Goal: Information Seeking & Learning: Learn about a topic

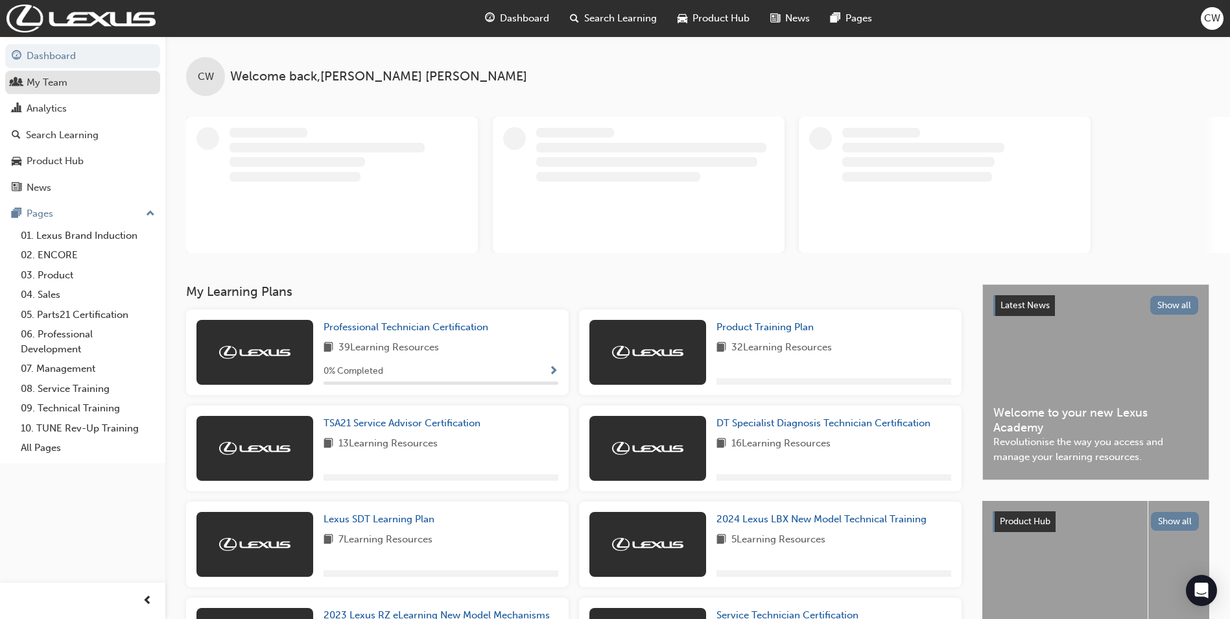
click at [46, 76] on div "My Team" at bounding box center [47, 82] width 41 height 15
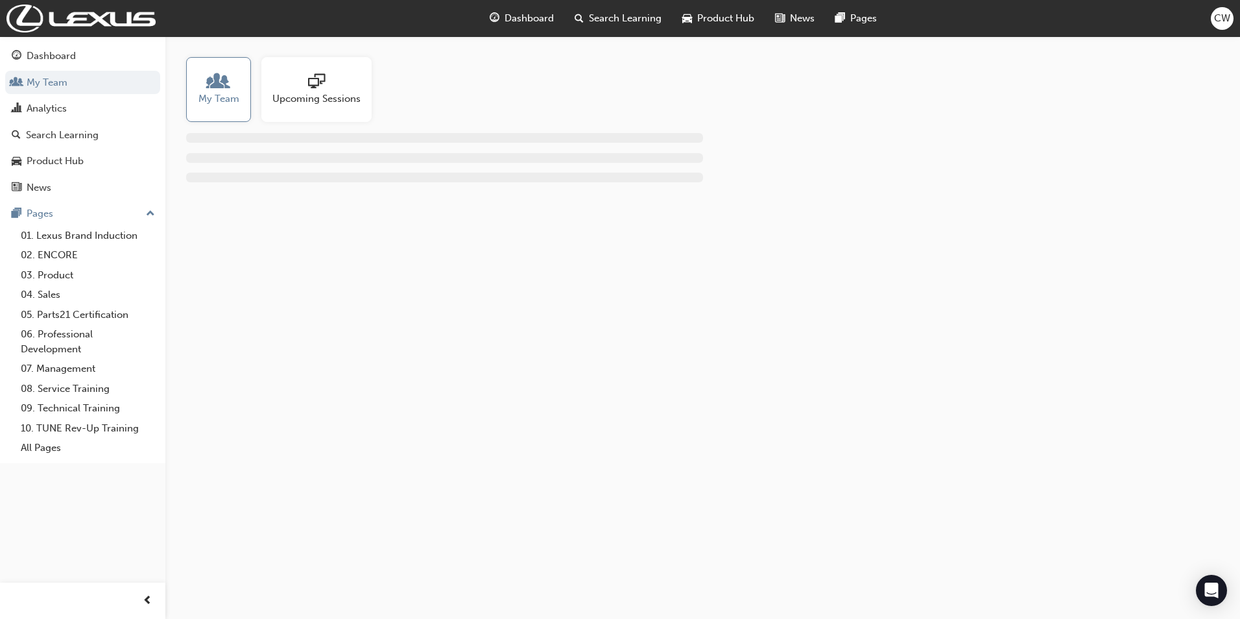
click at [207, 91] on span "My Team" at bounding box center [218, 98] width 41 height 15
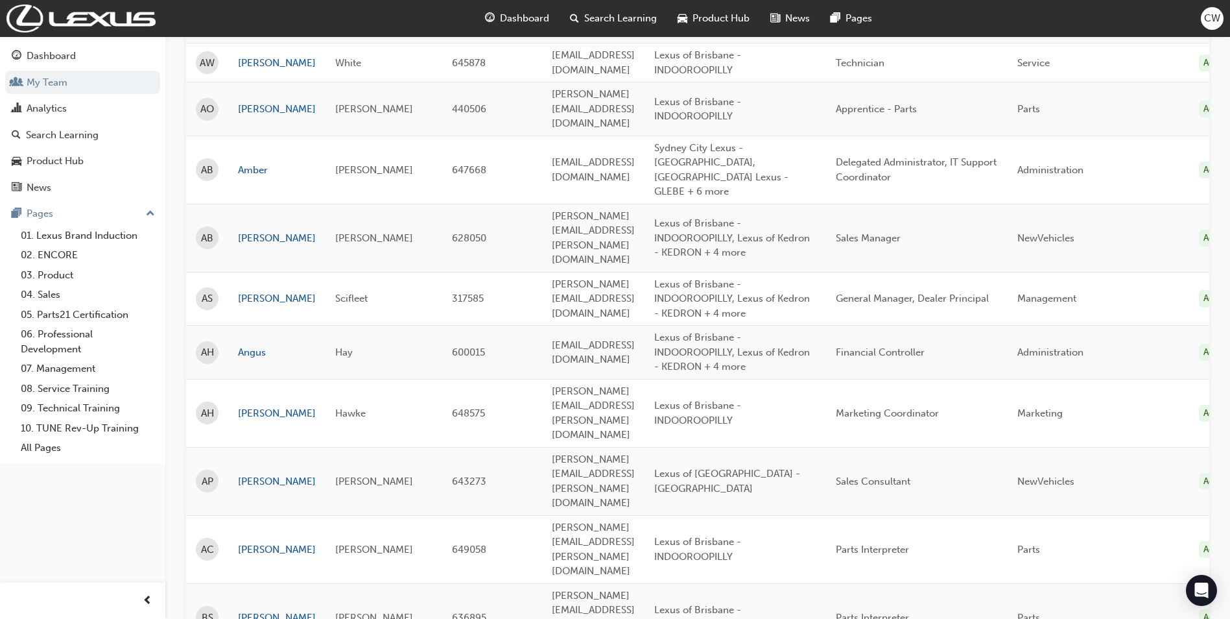
scroll to position [519, 0]
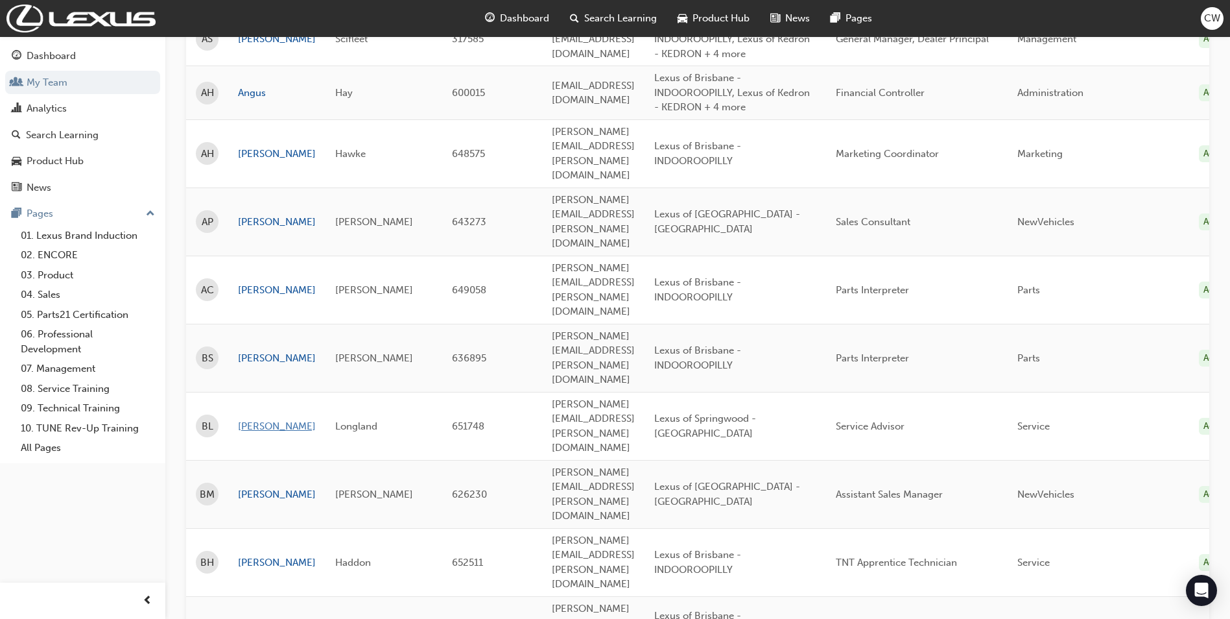
click at [261, 419] on link "[PERSON_NAME]" at bounding box center [277, 426] width 78 height 15
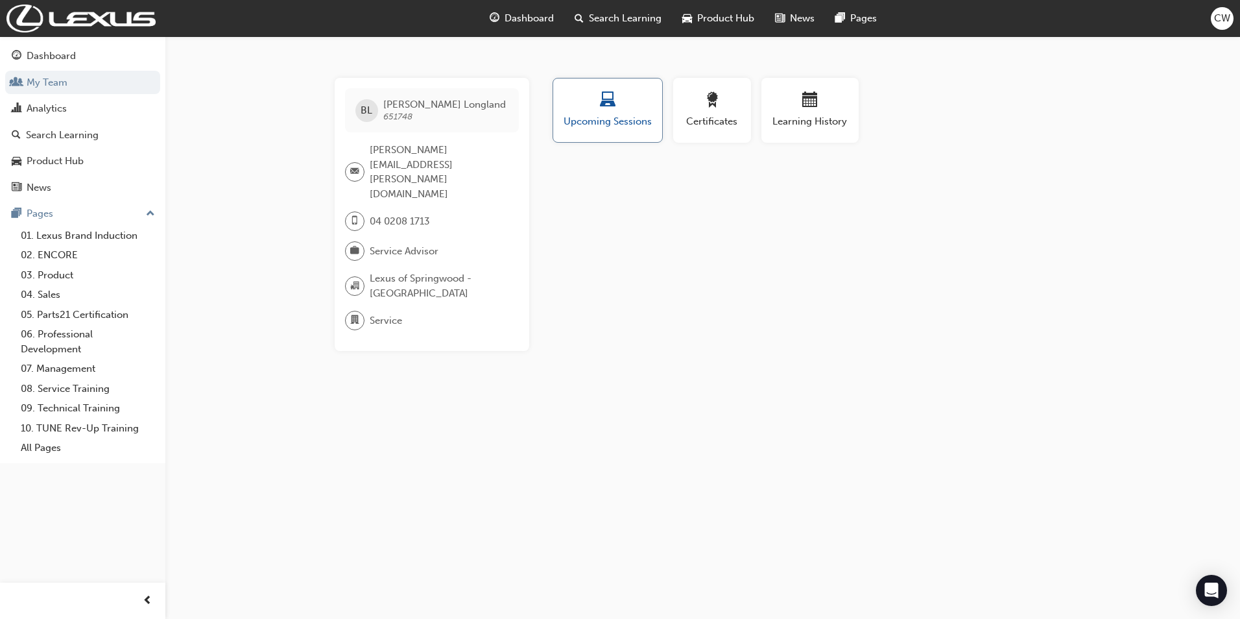
click at [591, 121] on span "Upcoming Sessions" at bounding box center [607, 121] width 89 height 15
click at [604, 18] on span "Search Learning" at bounding box center [625, 18] width 73 height 15
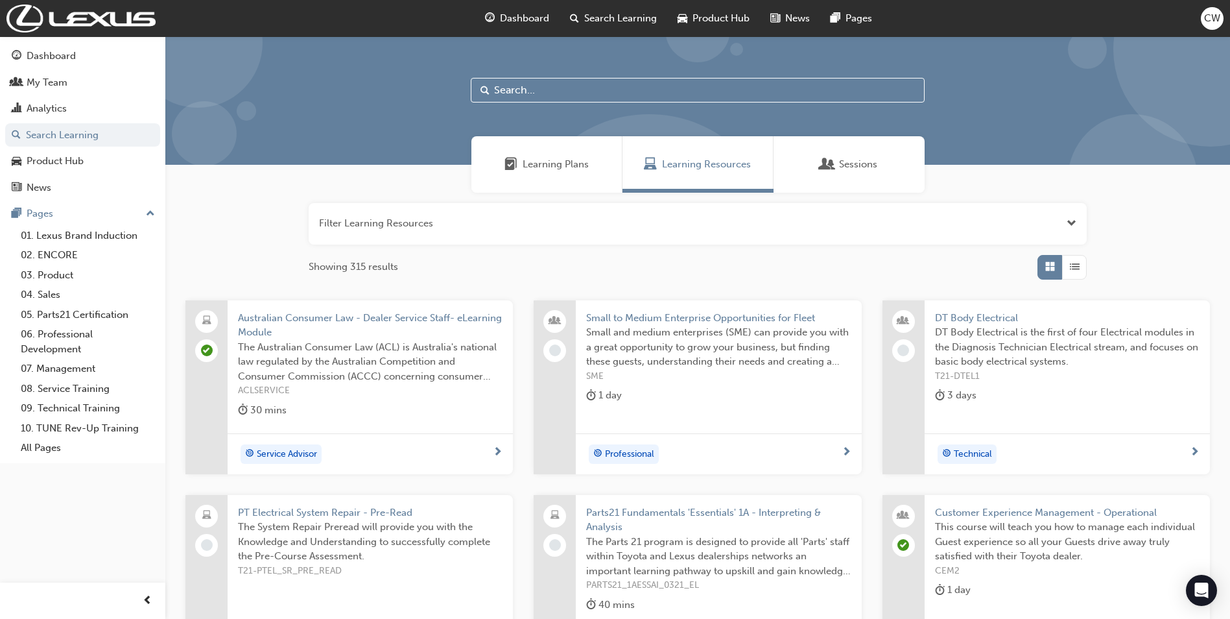
click at [561, 166] on span "Learning Plans" at bounding box center [556, 164] width 66 height 15
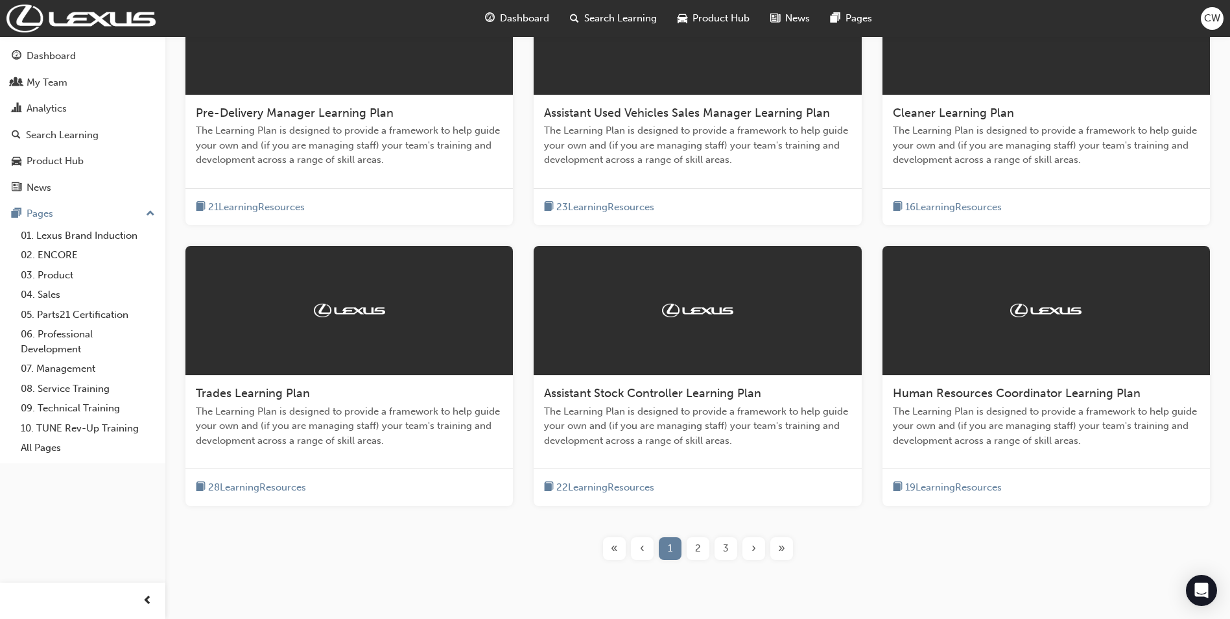
scroll to position [381, 0]
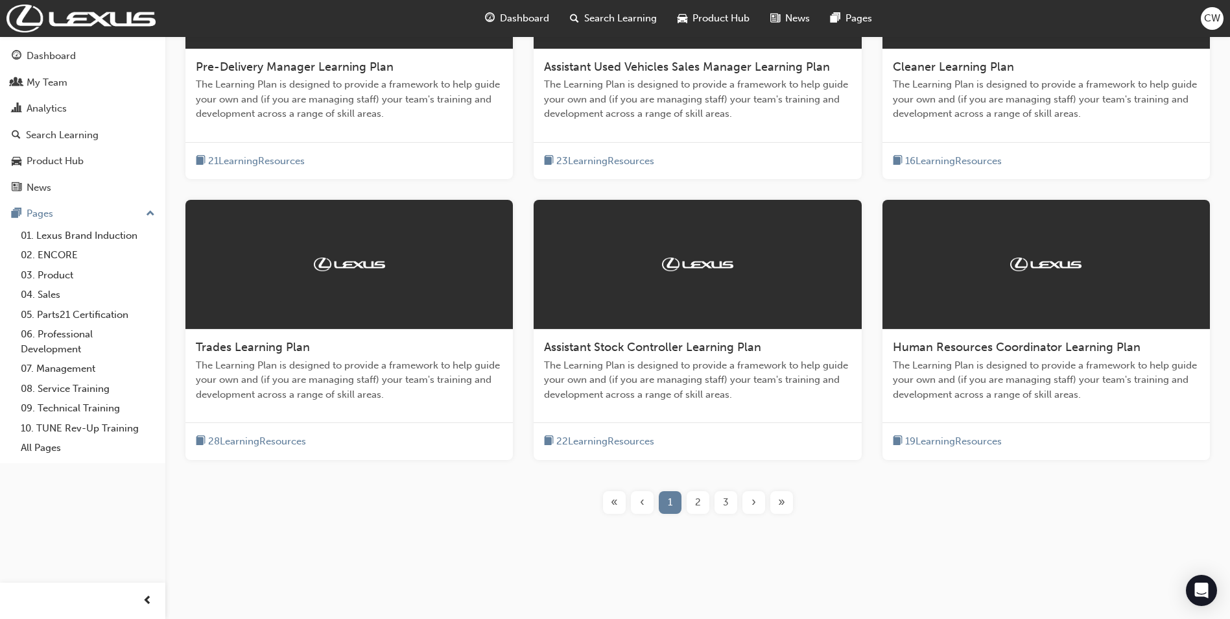
click at [698, 499] on span "2" at bounding box center [698, 502] width 6 height 15
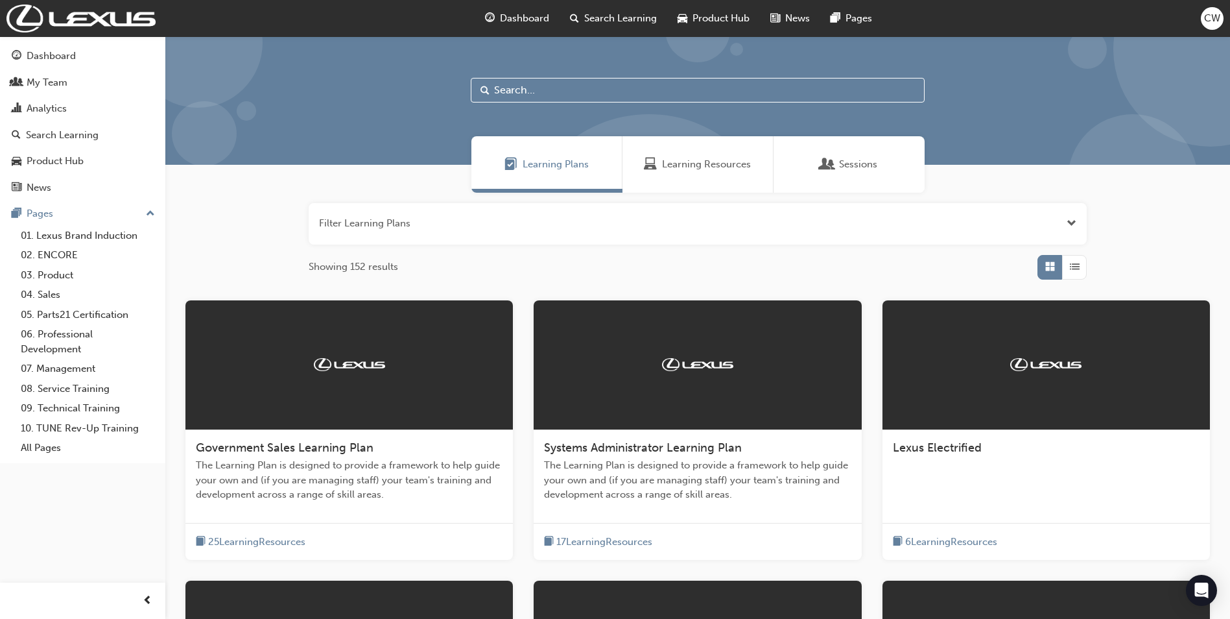
click at [519, 88] on input "text" at bounding box center [698, 90] width 454 height 25
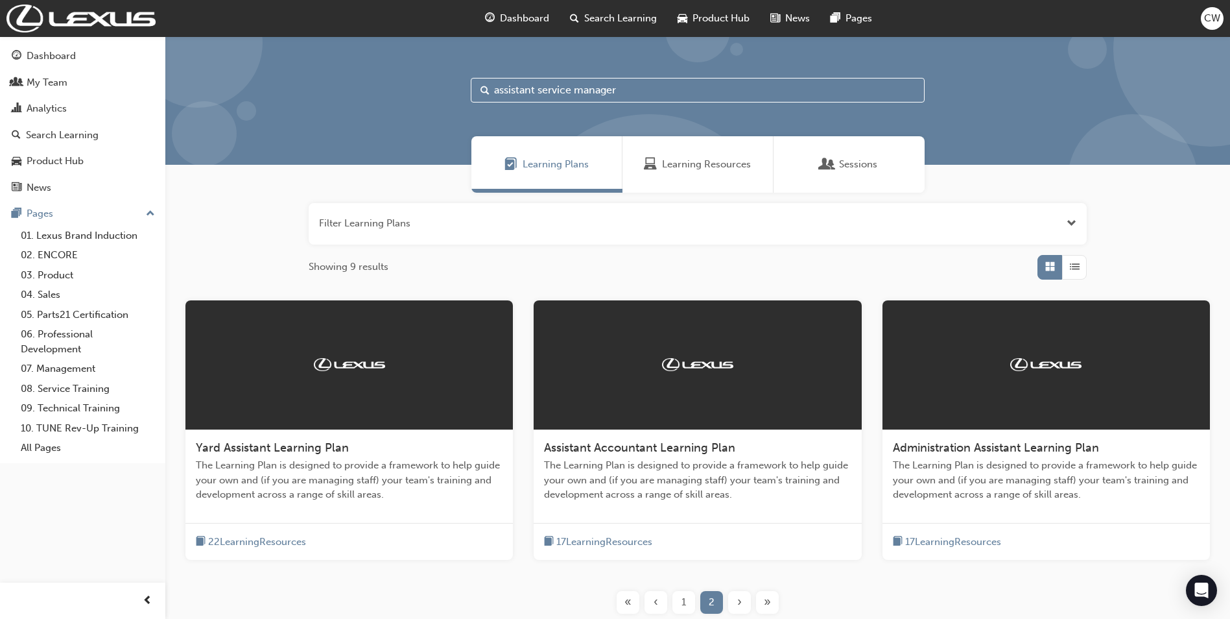
type input "assistant service manager"
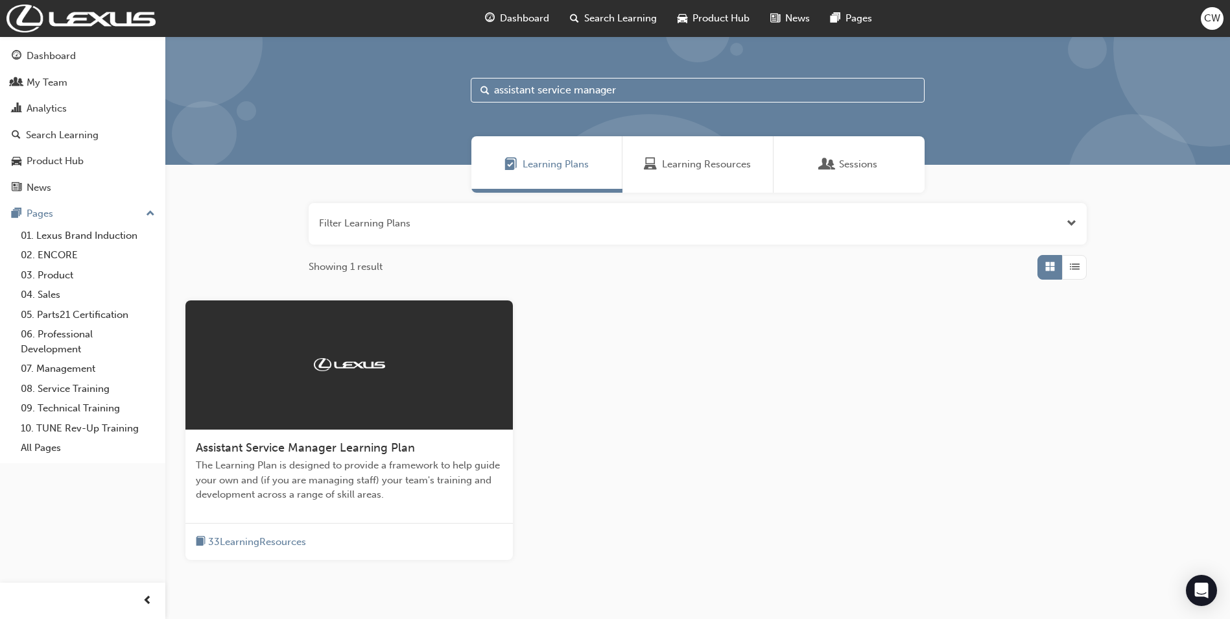
click at [365, 443] on span "Assistant Service Manager Learning Plan" at bounding box center [305, 447] width 219 height 14
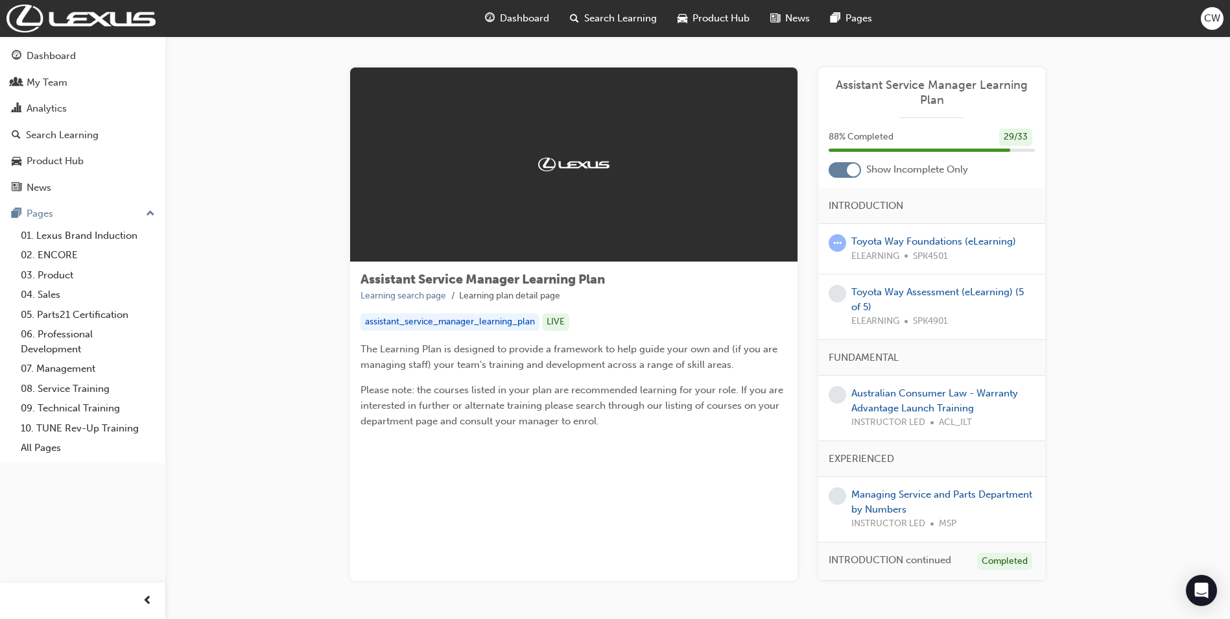
click at [621, 17] on span "Search Learning" at bounding box center [620, 18] width 73 height 15
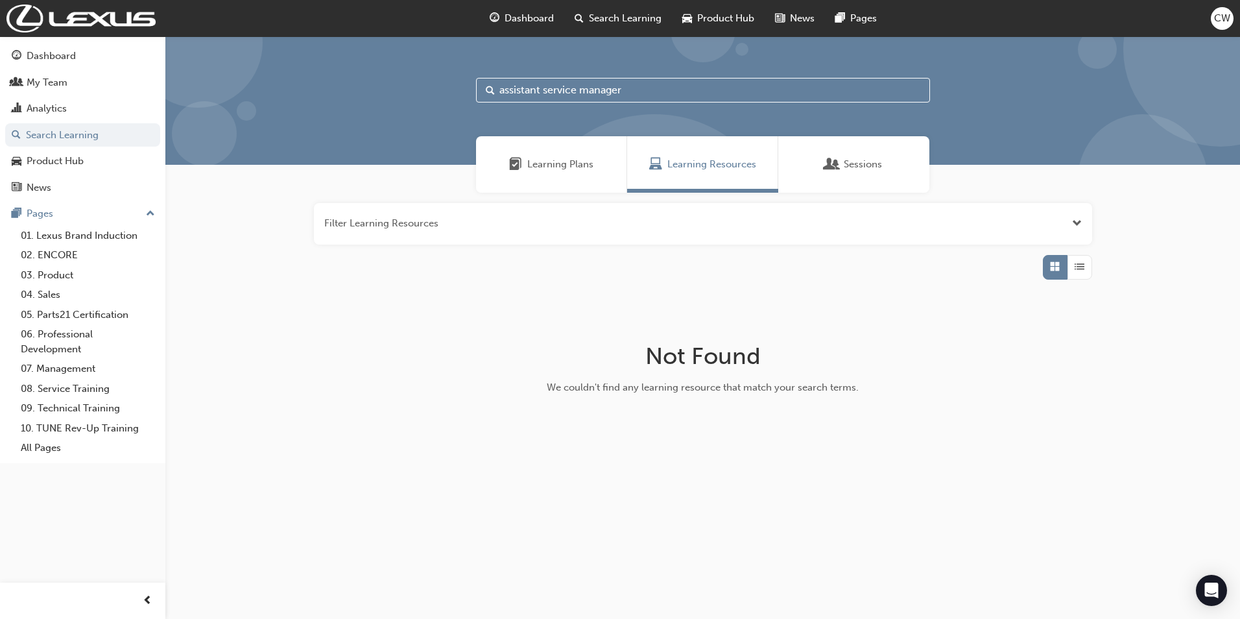
click at [561, 163] on span "Learning Plans" at bounding box center [560, 164] width 66 height 15
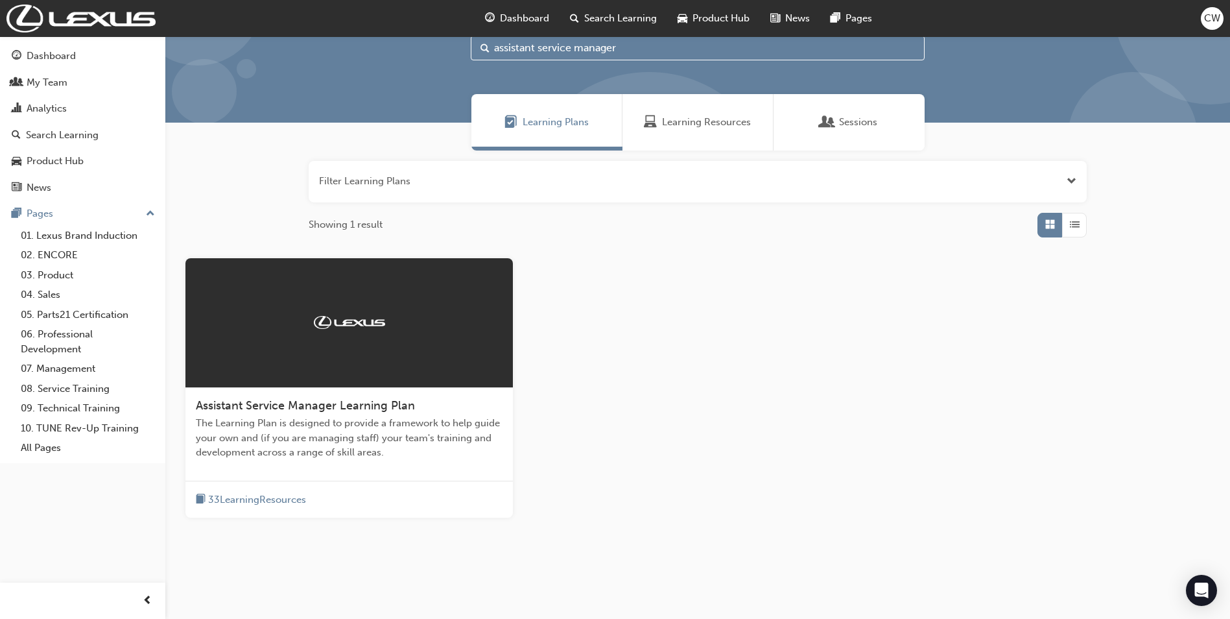
scroll to position [65, 0]
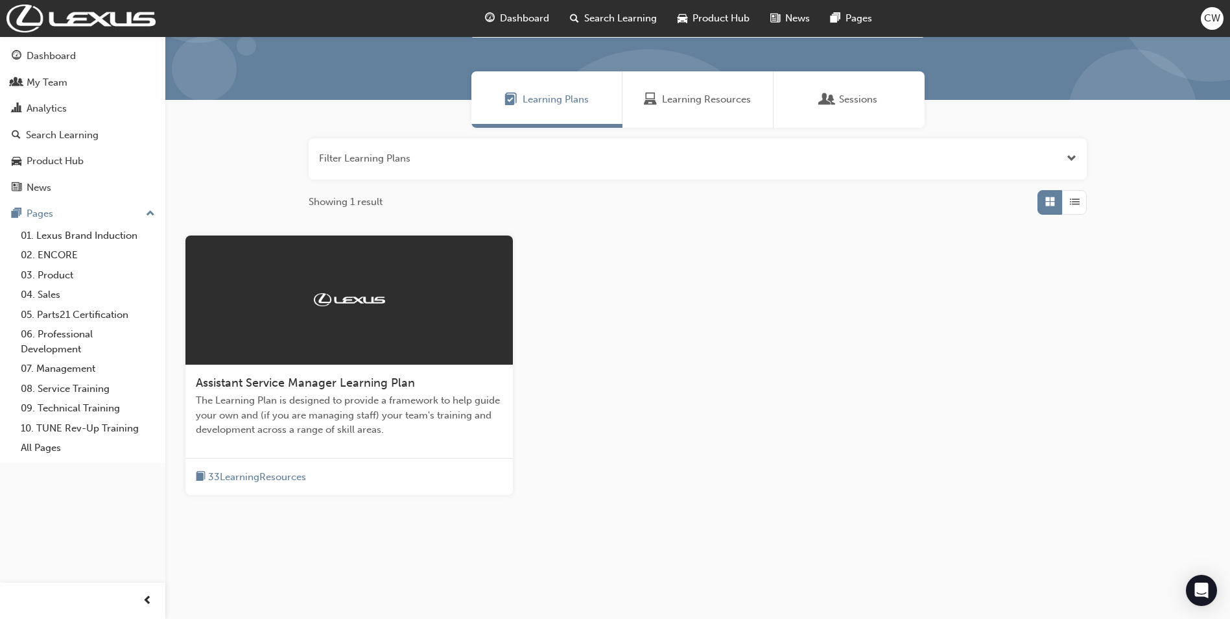
click at [274, 475] on span "33 Learning Resources" at bounding box center [257, 476] width 98 height 15
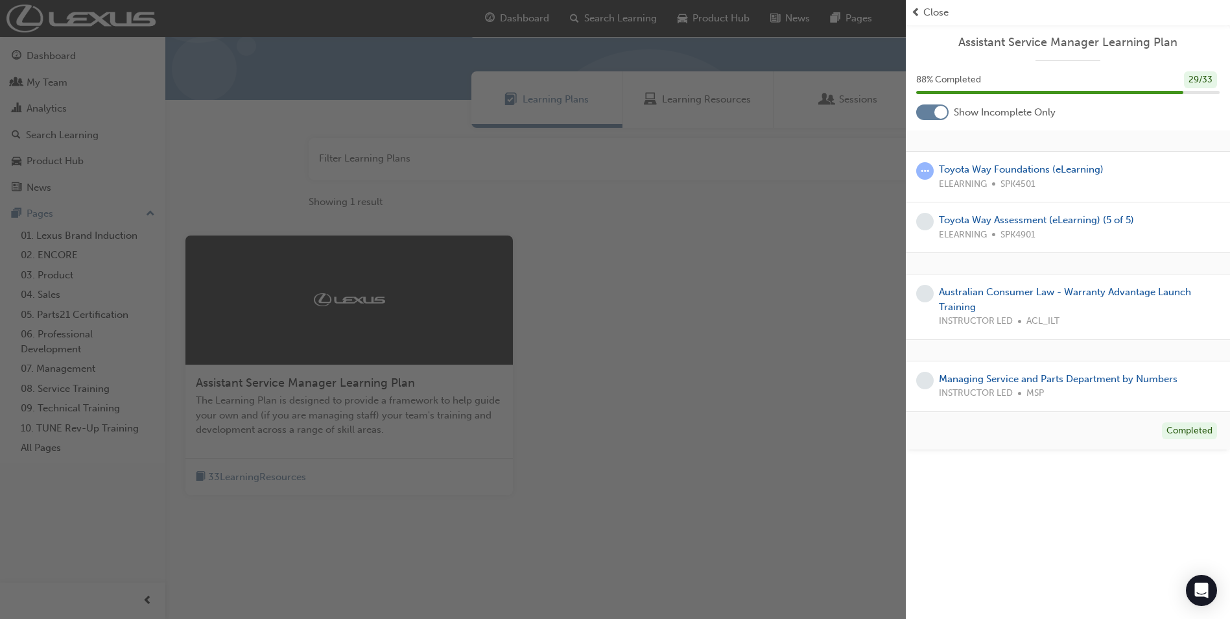
click at [939, 112] on div at bounding box center [940, 112] width 13 height 13
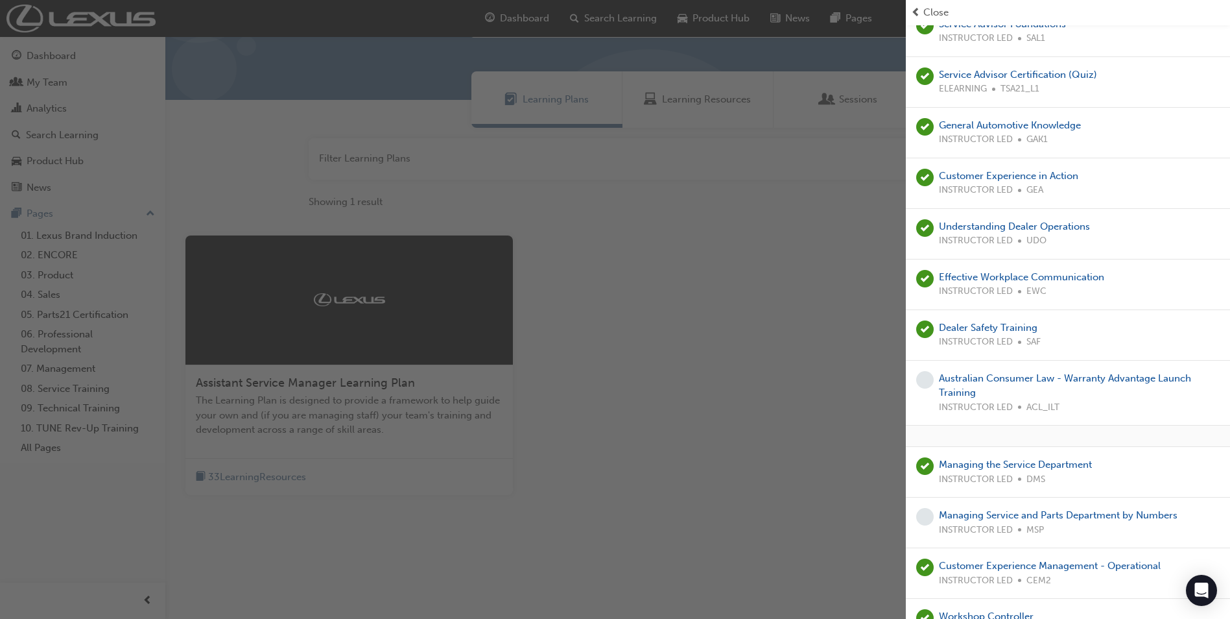
scroll to position [1102, 0]
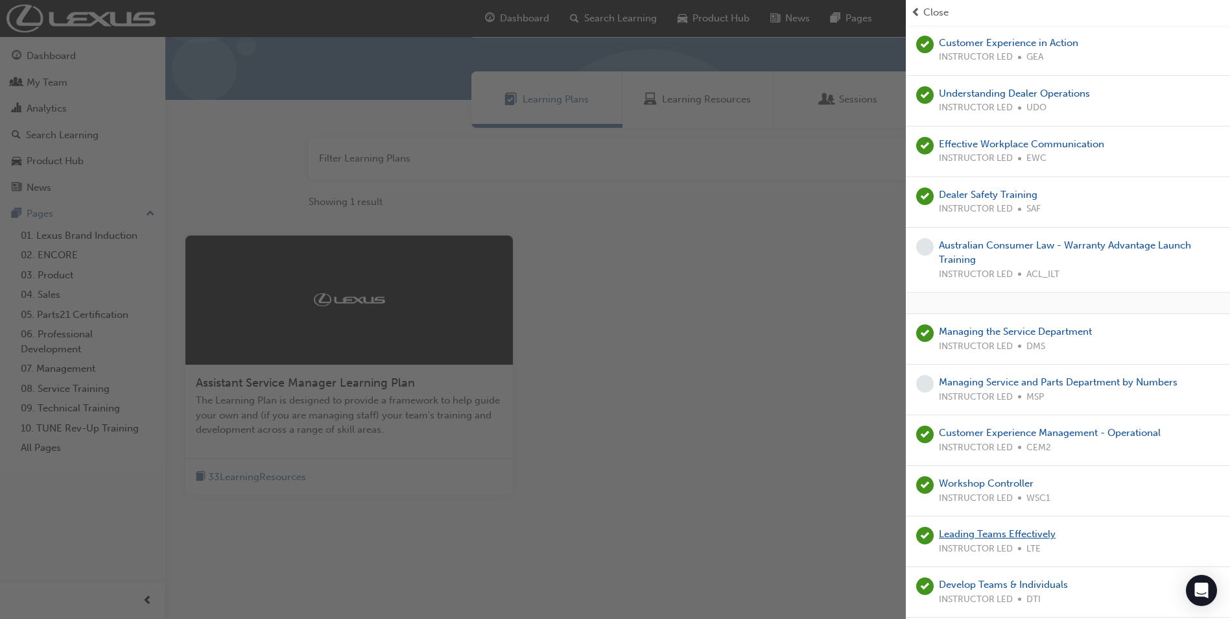
click at [997, 536] on link "Leading Teams Effectively" at bounding box center [997, 534] width 117 height 12
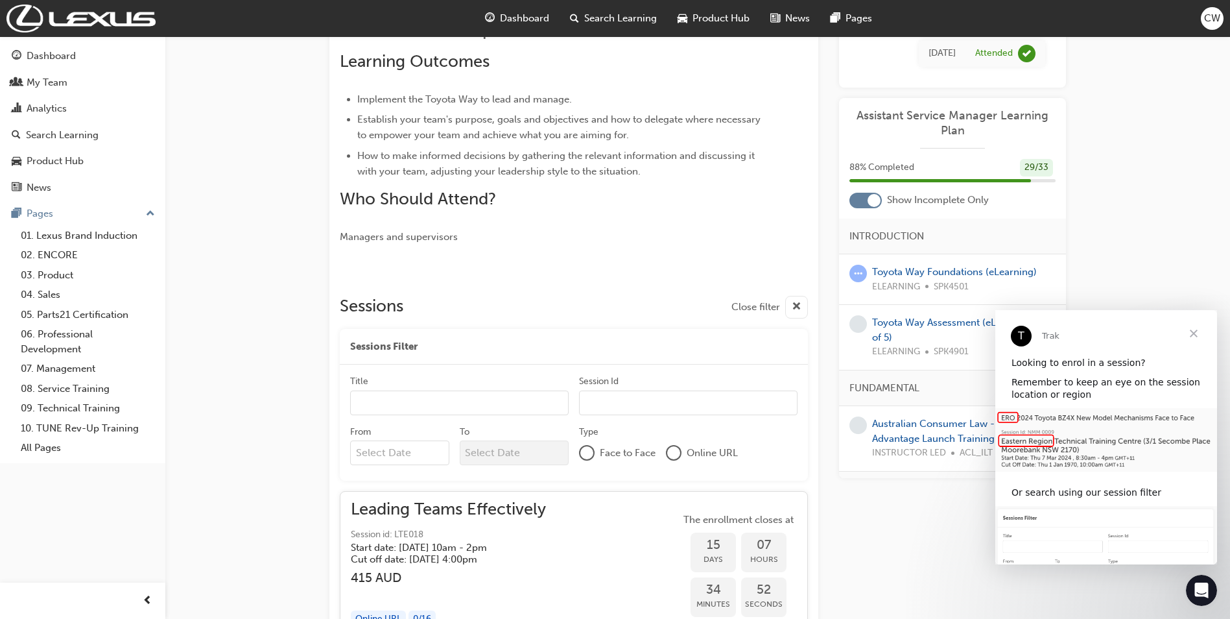
scroll to position [320, 0]
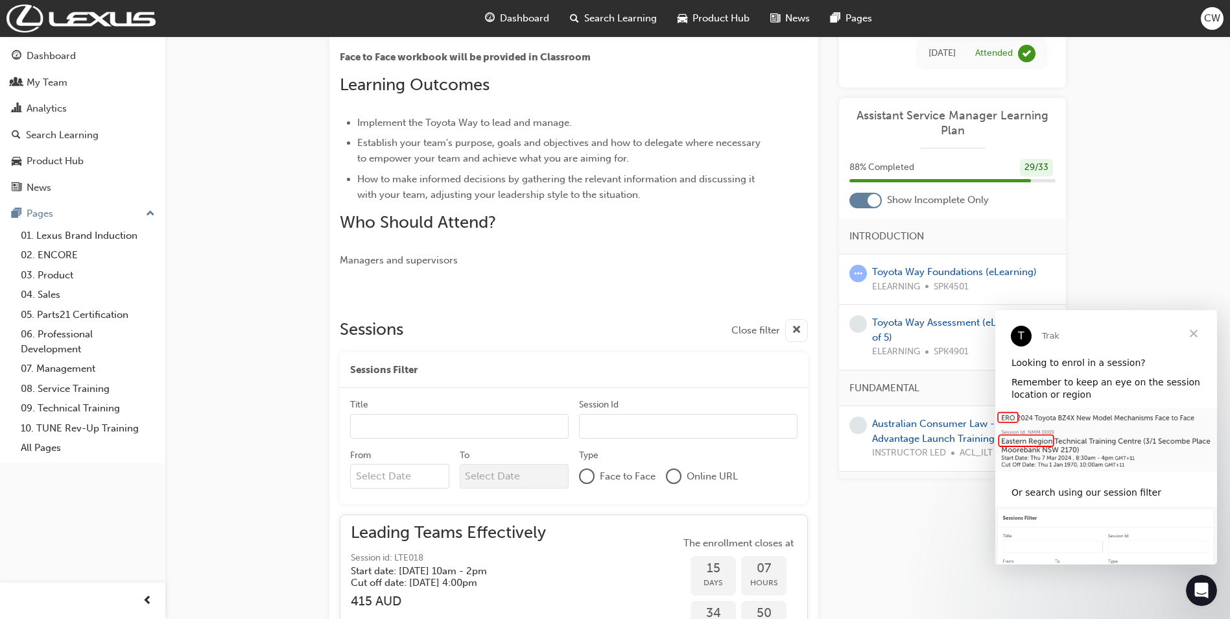
click at [381, 425] on input "Title" at bounding box center [459, 426] width 218 height 25
click at [627, 431] on input "Session Id" at bounding box center [688, 426] width 218 height 25
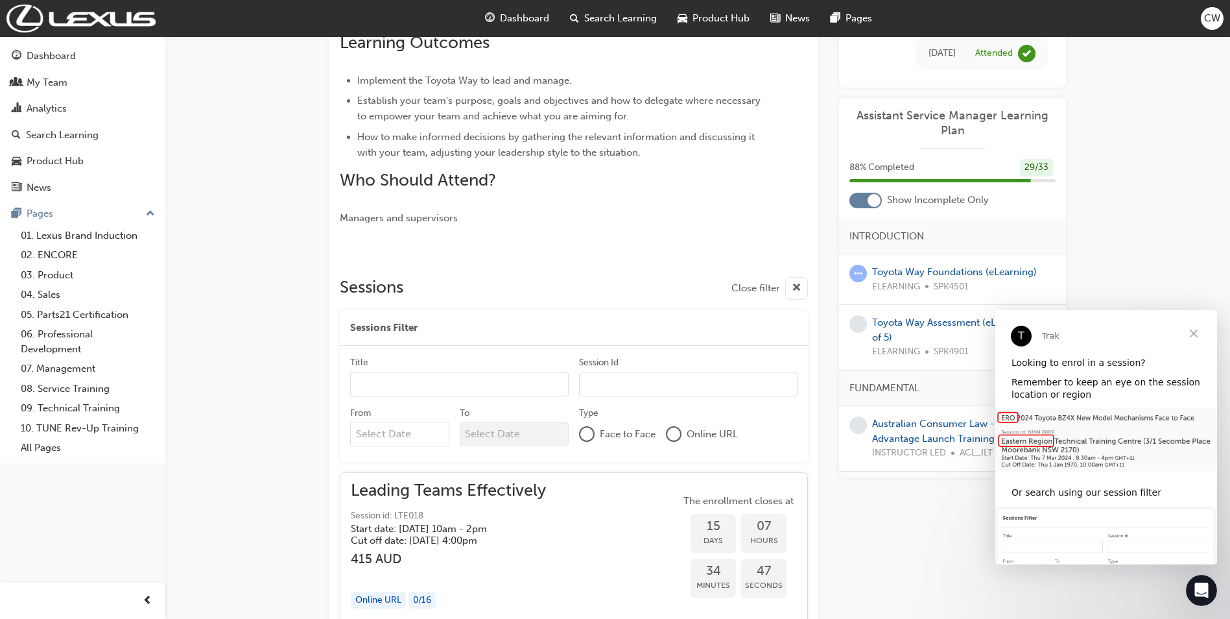
scroll to position [384, 0]
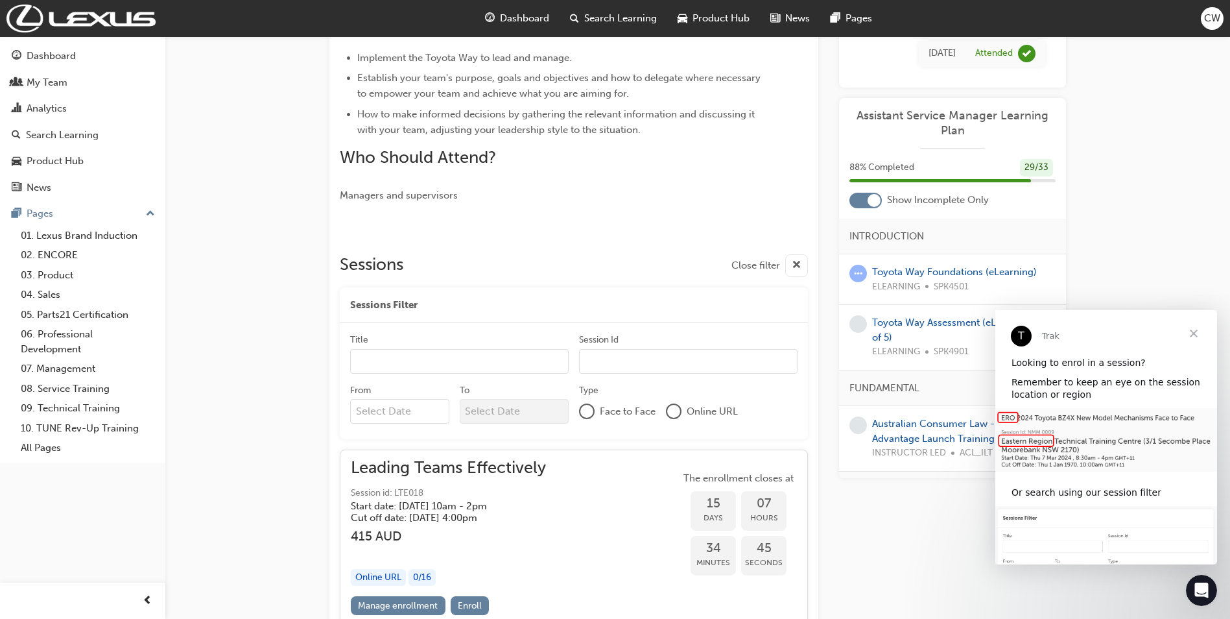
click at [427, 366] on input "Title" at bounding box center [459, 361] width 218 height 25
click at [410, 410] on input "From" at bounding box center [399, 411] width 99 height 25
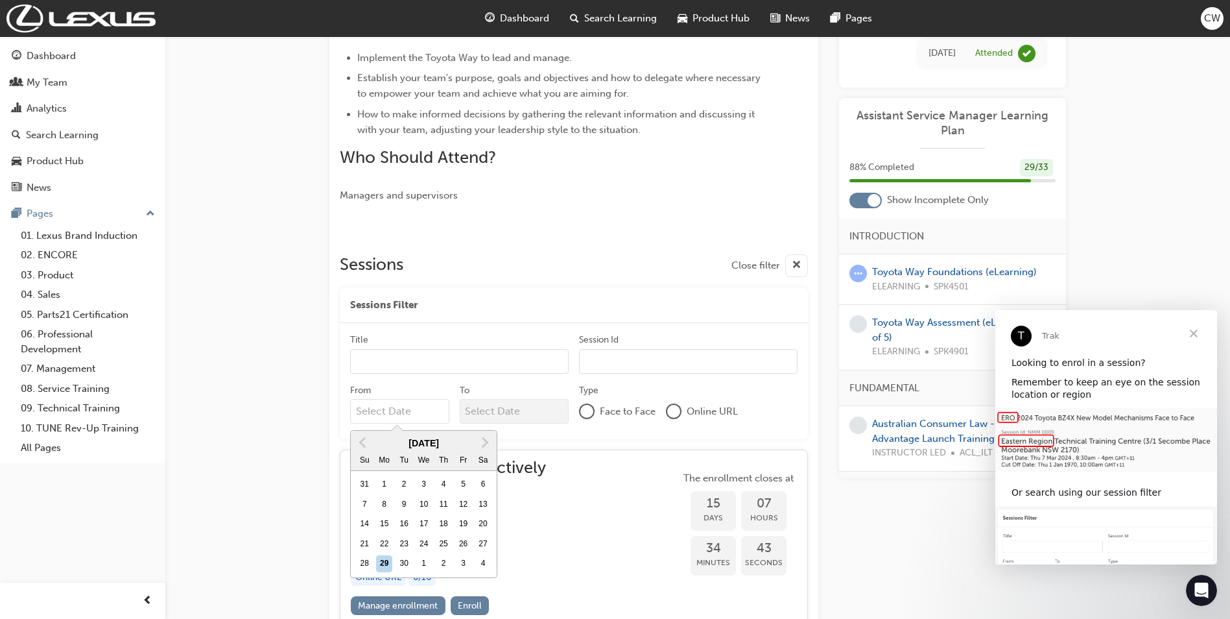
click at [410, 410] on input "From Previous Month Next Month [DATE] Su Mo Tu We Th Fr Sa 31 1 2 3 4 5 6 7 8 9…" at bounding box center [399, 411] width 99 height 25
click at [664, 235] on div at bounding box center [574, 238] width 468 height 10
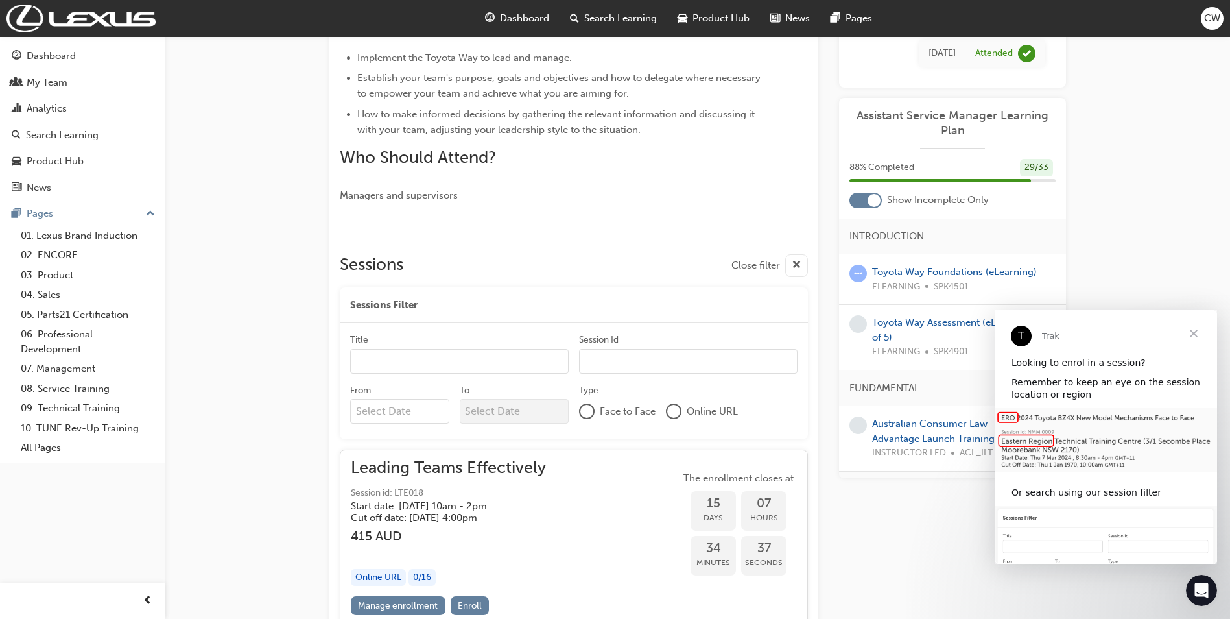
click at [1195, 335] on span "Close" at bounding box center [1193, 333] width 47 height 47
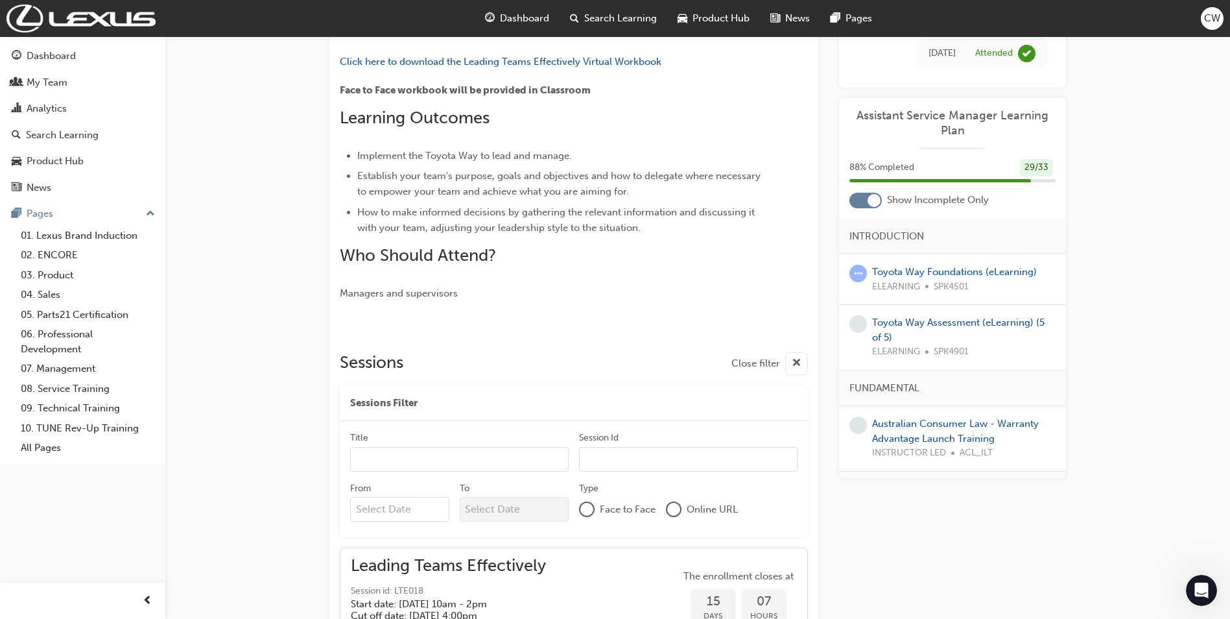
scroll to position [125, 0]
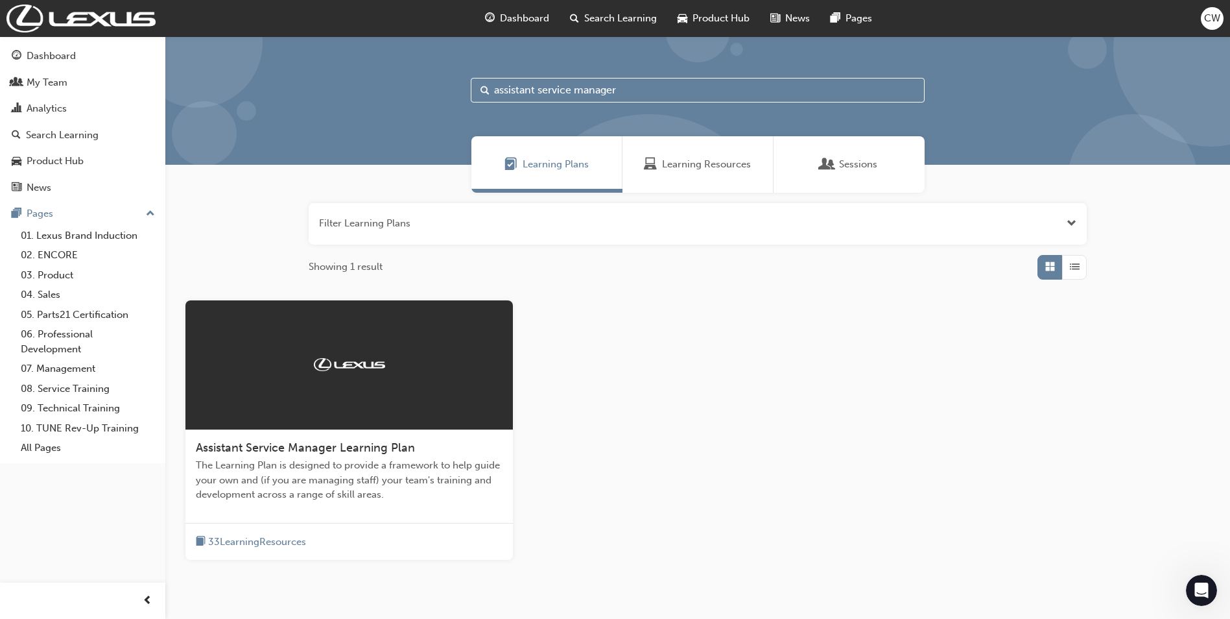
click at [561, 163] on span "Learning Plans" at bounding box center [556, 164] width 66 height 15
click at [259, 539] on span "33 Learning Resources" at bounding box center [257, 541] width 98 height 15
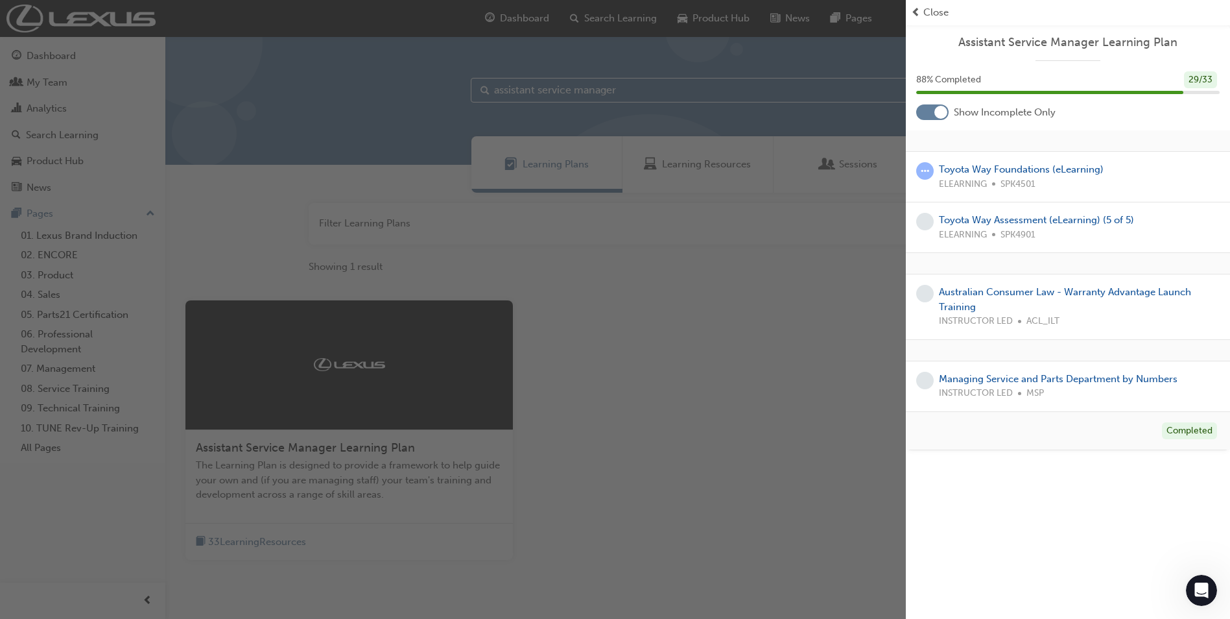
click at [939, 117] on div at bounding box center [940, 112] width 13 height 13
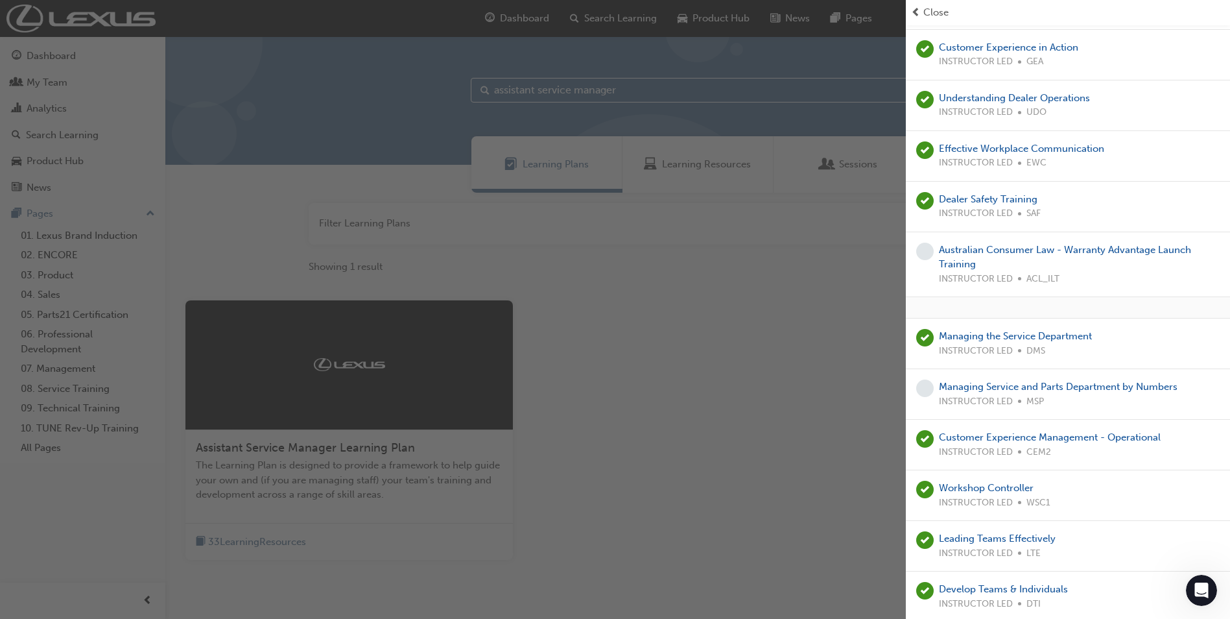
scroll to position [1102, 0]
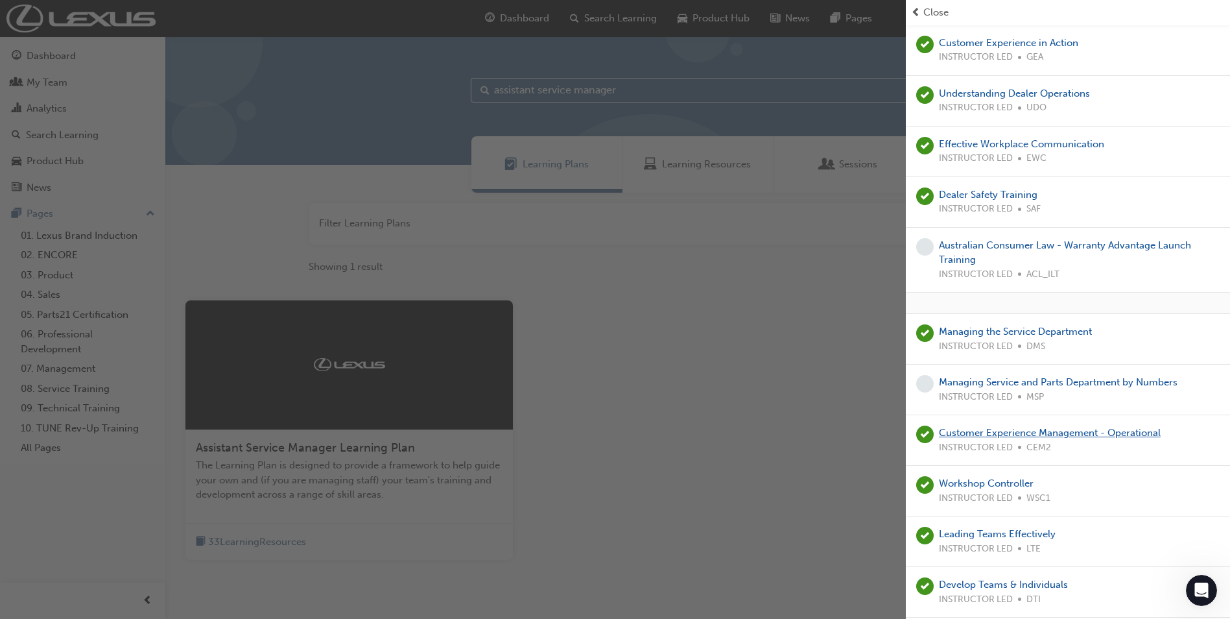
click at [1094, 434] on link "Customer Experience Management - Operational" at bounding box center [1050, 433] width 222 height 12
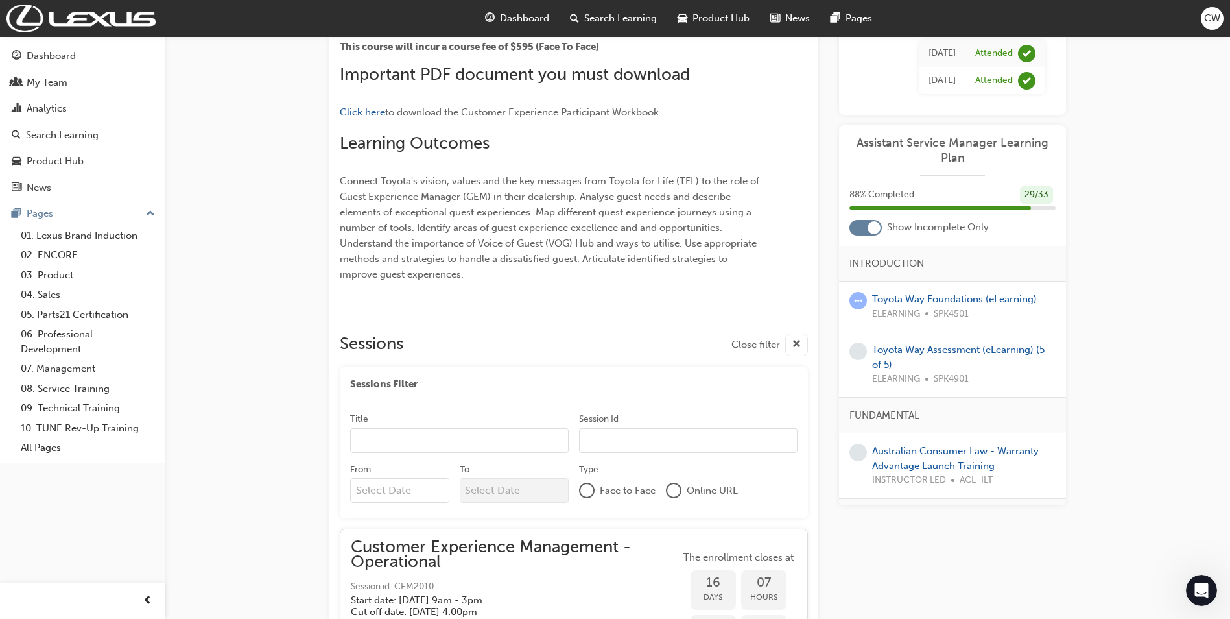
scroll to position [436, 0]
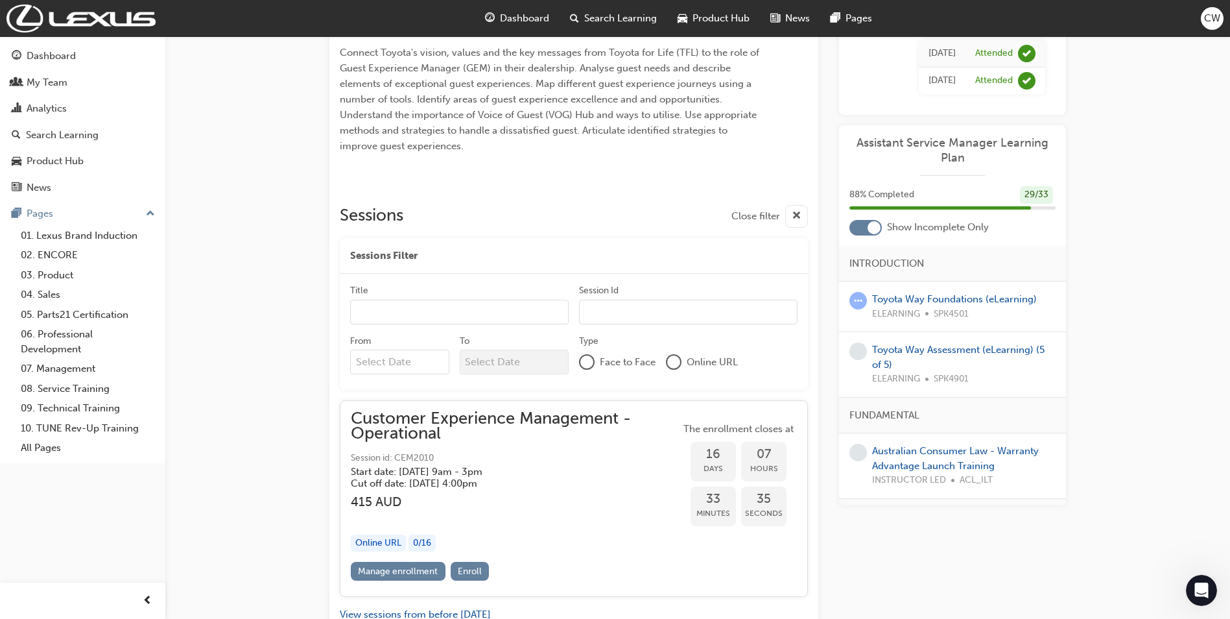
click at [385, 534] on div "Online URL" at bounding box center [378, 543] width 55 height 18
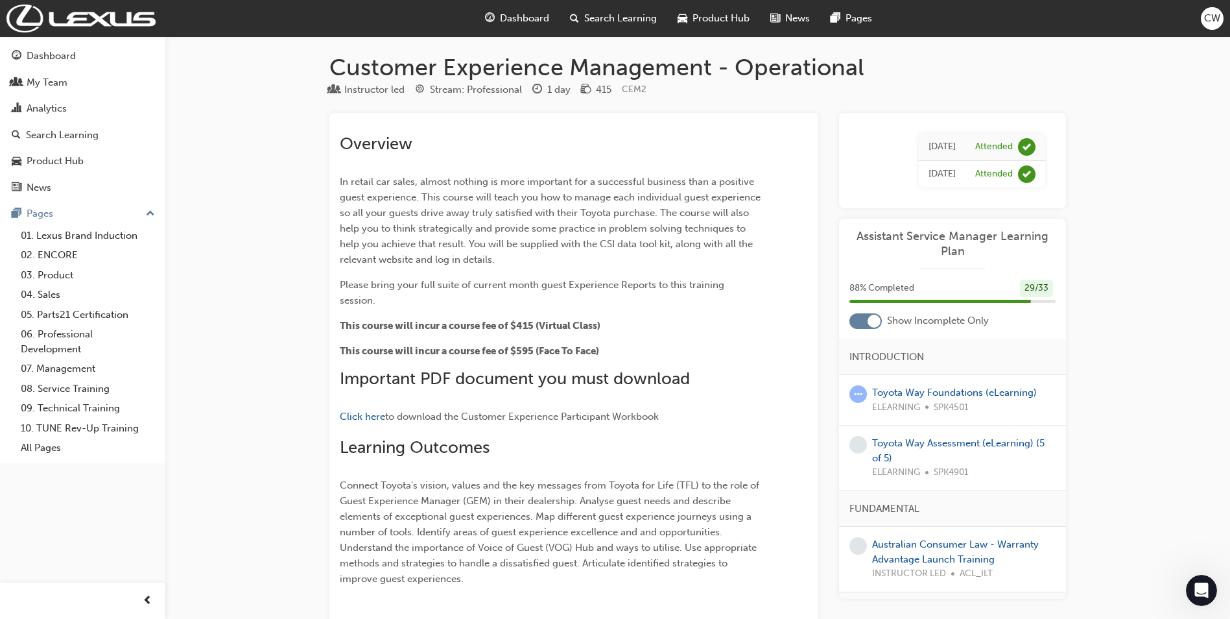
scroll to position [0, 0]
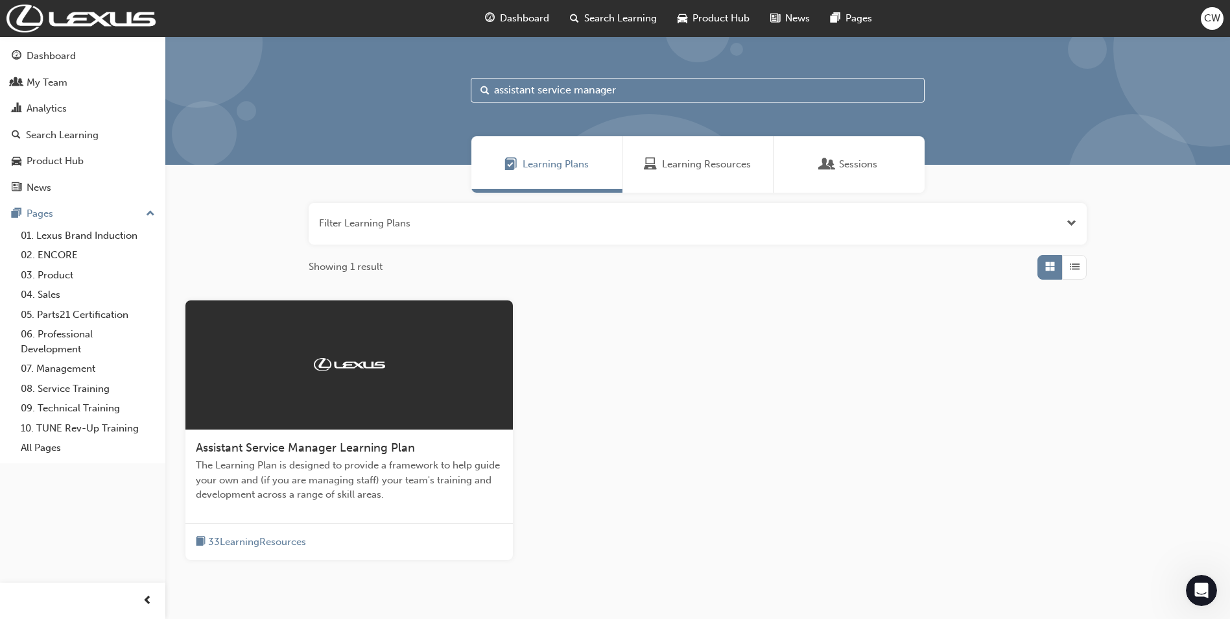
click at [261, 539] on span "33 Learning Resources" at bounding box center [257, 541] width 98 height 15
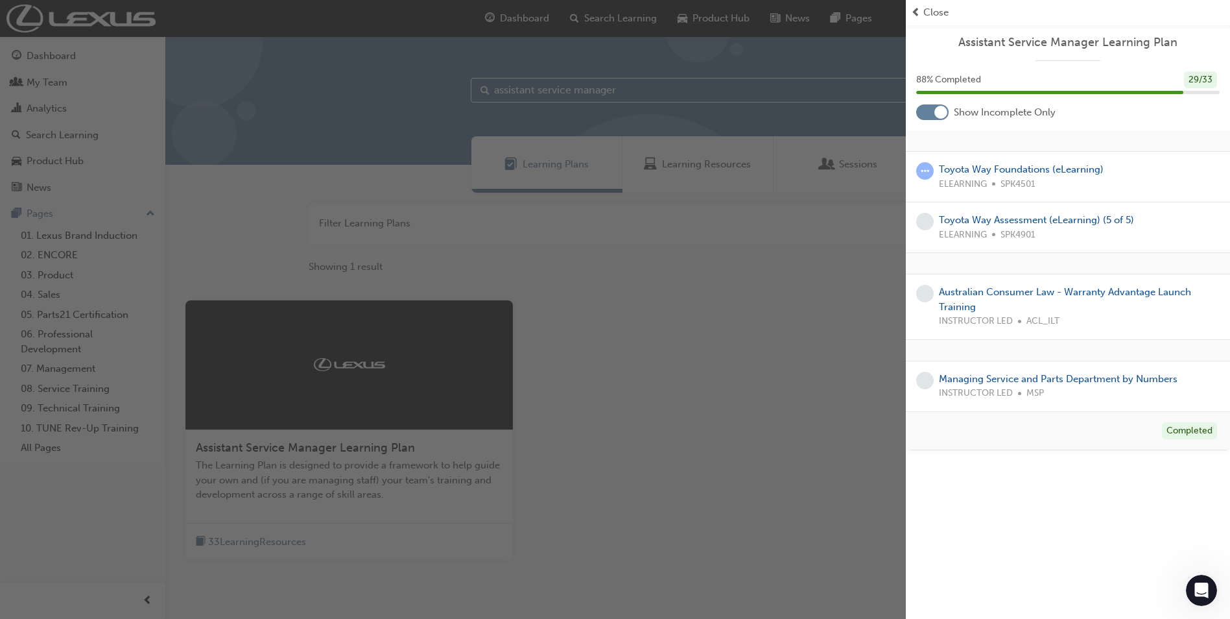
click at [938, 113] on div at bounding box center [940, 112] width 13 height 13
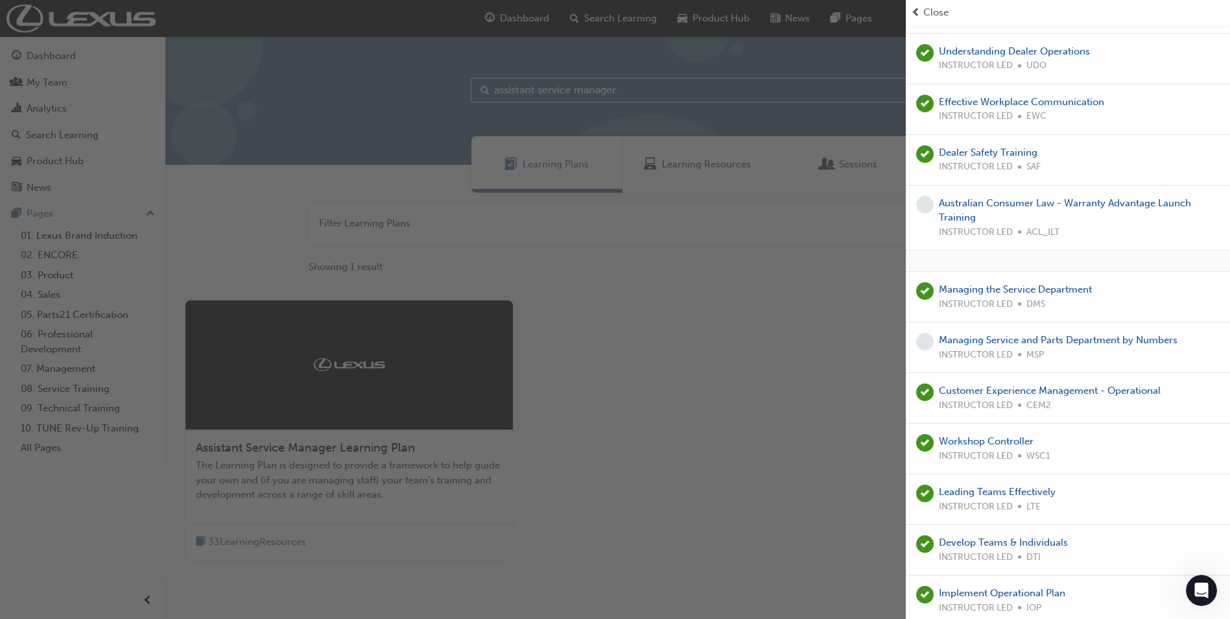
scroll to position [1167, 0]
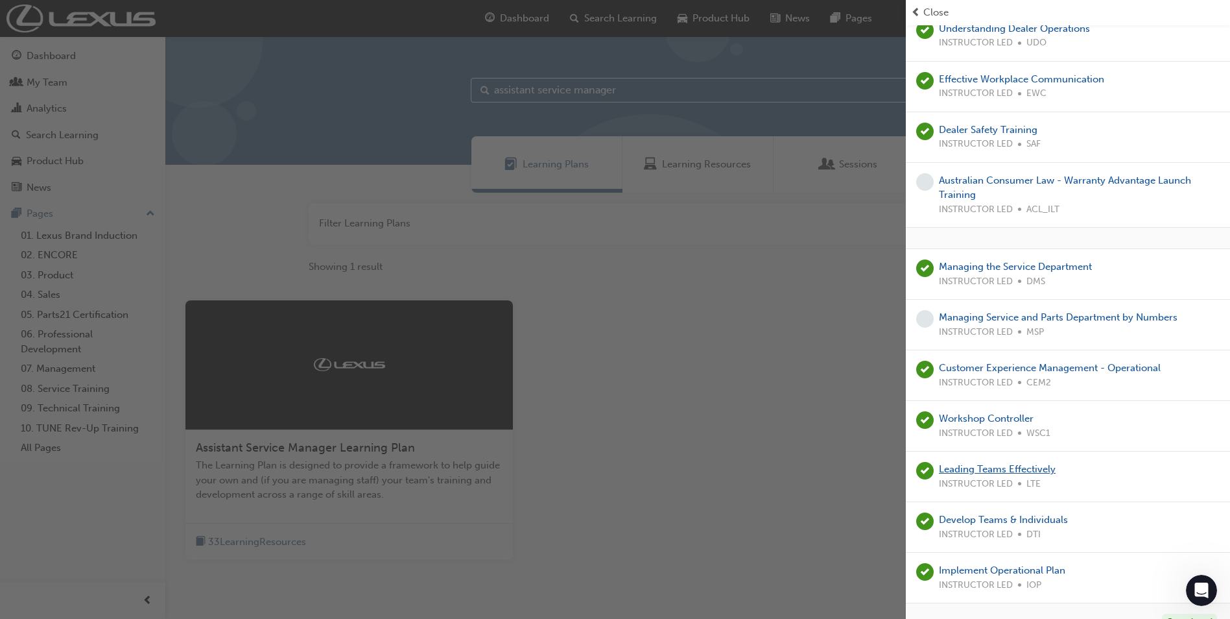
click at [991, 469] on link "Leading Teams Effectively" at bounding box center [997, 469] width 117 height 12
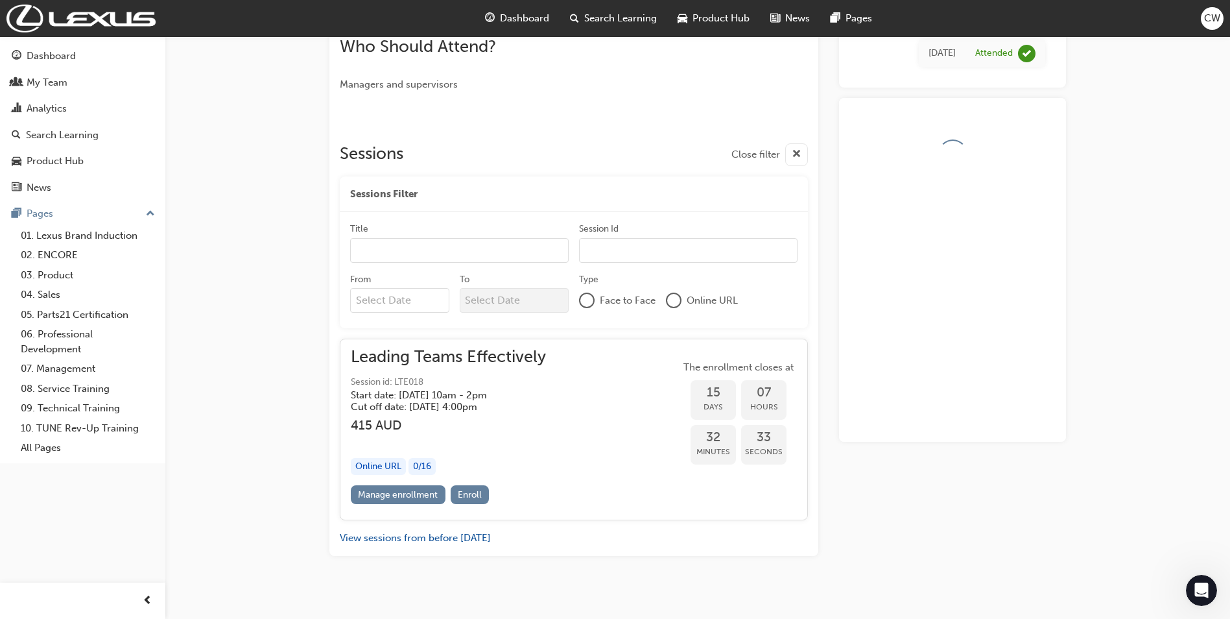
scroll to position [506, 0]
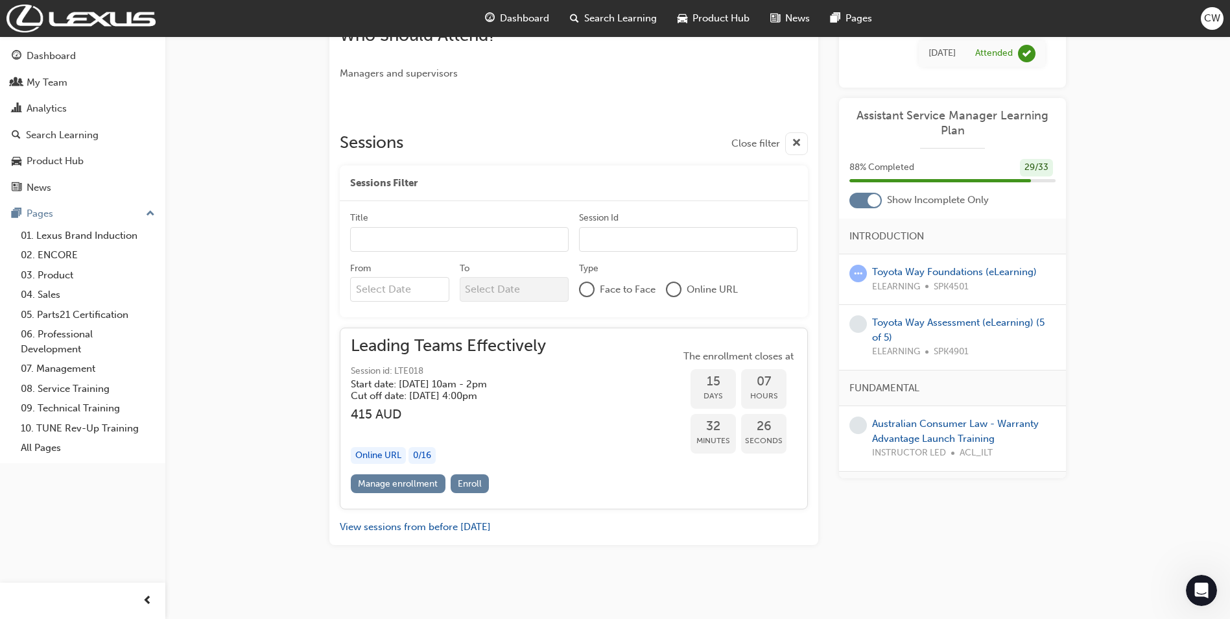
click at [407, 246] on input "Title" at bounding box center [459, 239] width 218 height 25
click at [410, 245] on input "Title" at bounding box center [459, 239] width 218 height 25
click at [403, 235] on input "Title" at bounding box center [459, 239] width 218 height 25
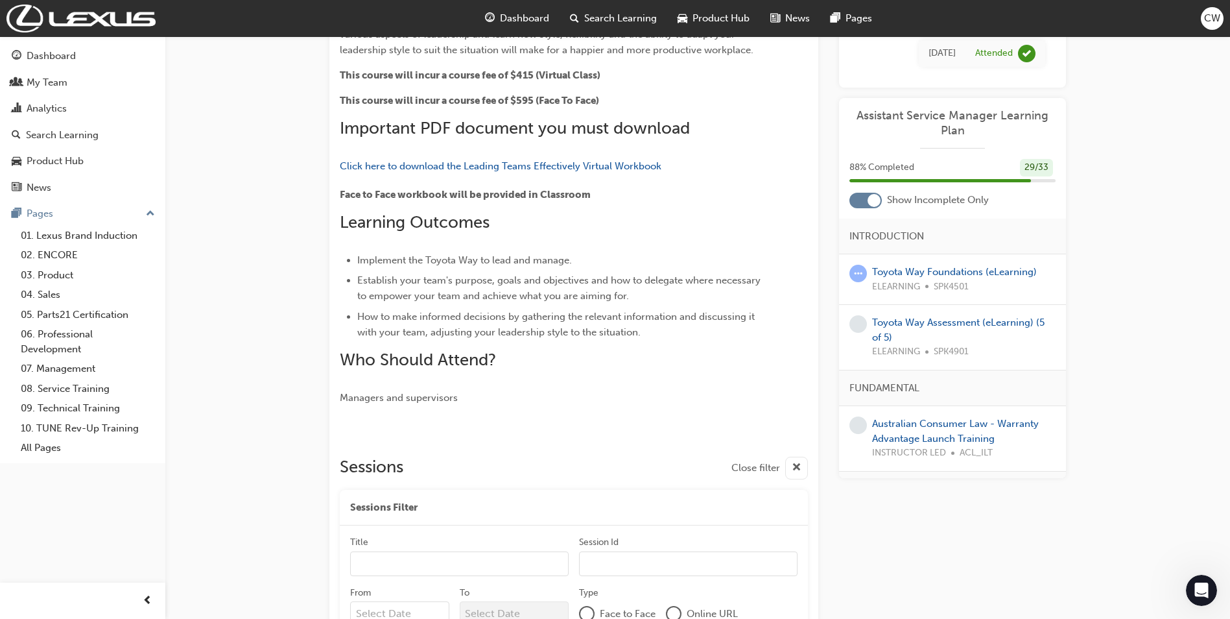
scroll to position [0, 0]
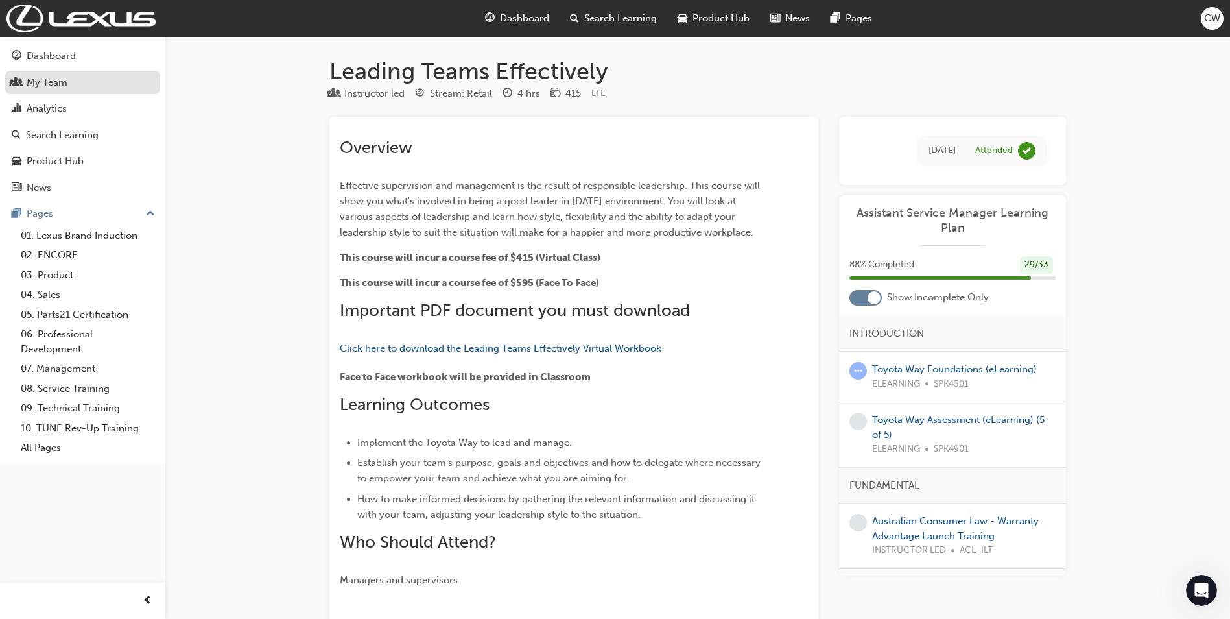
click at [56, 81] on div "My Team" at bounding box center [47, 82] width 41 height 15
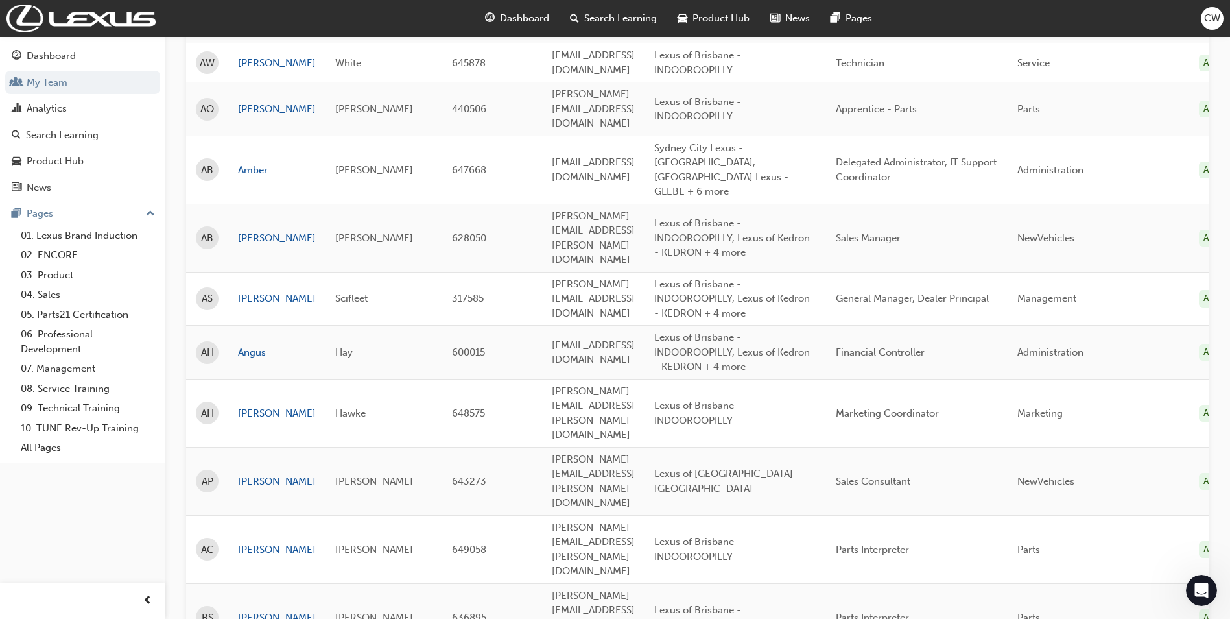
scroll to position [519, 0]
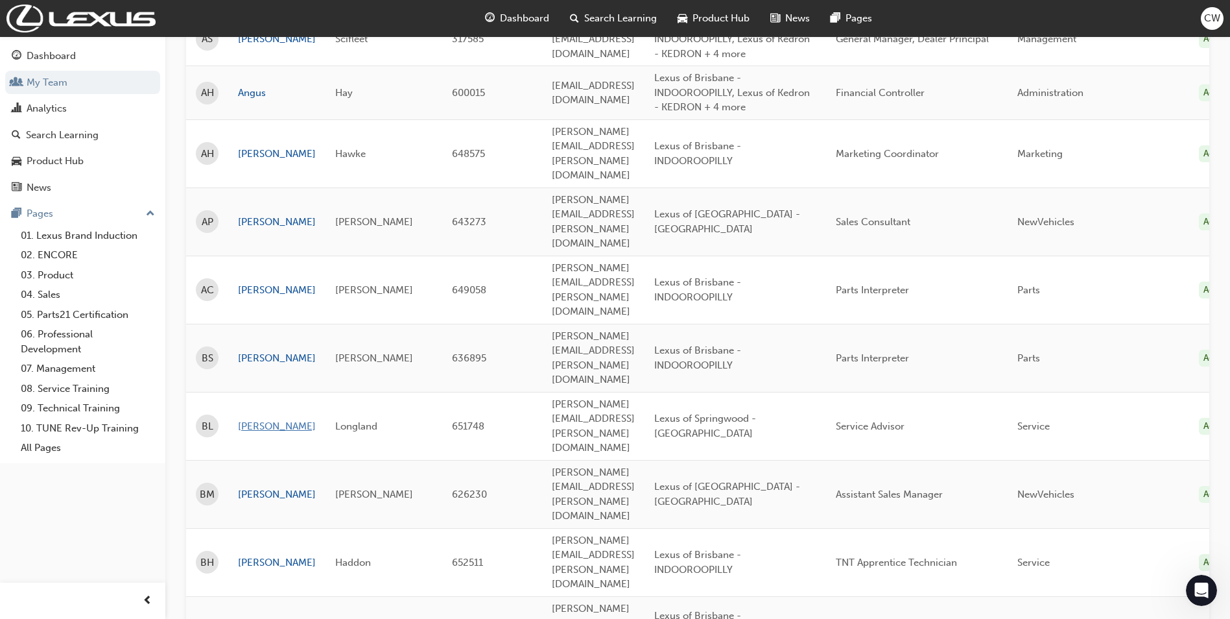
click at [259, 419] on link "[PERSON_NAME]" at bounding box center [277, 426] width 78 height 15
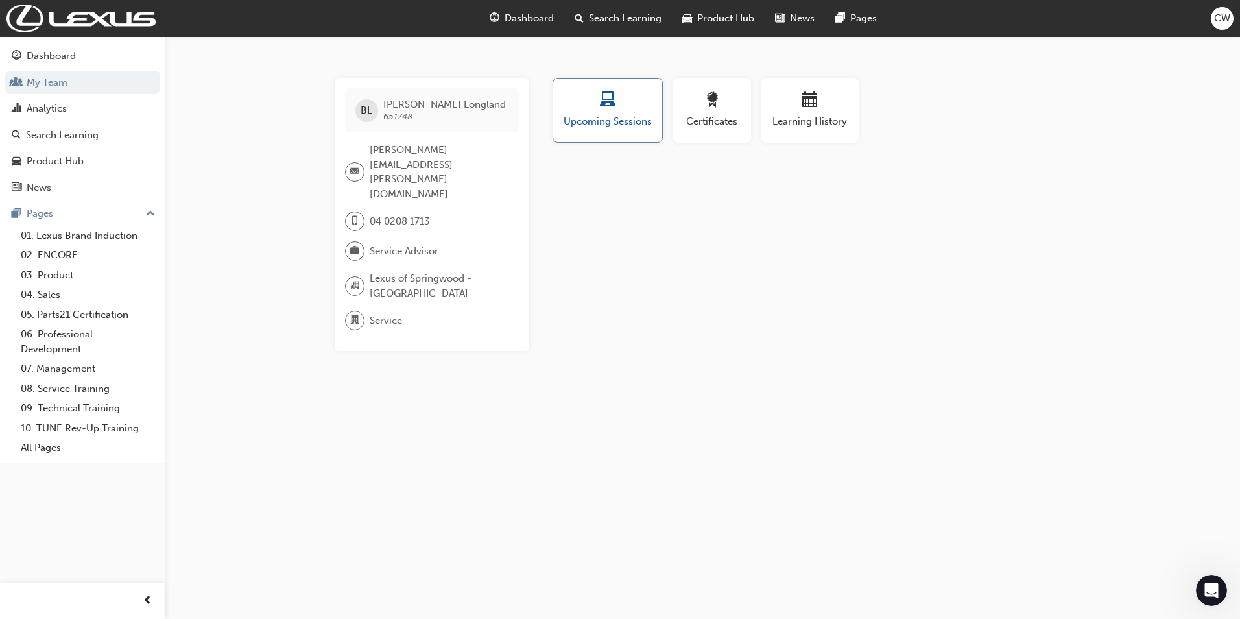
click at [612, 110] on span "laptop-icon" at bounding box center [608, 101] width 16 height 18
click at [637, 17] on span "Search Learning" at bounding box center [625, 18] width 73 height 15
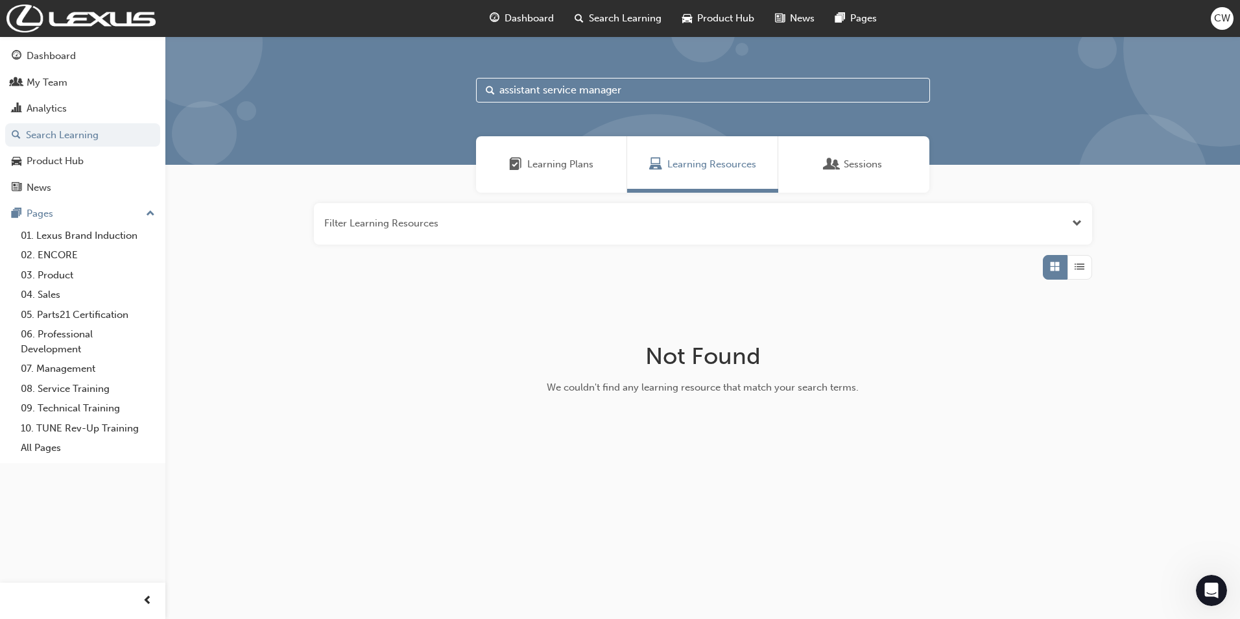
click at [565, 162] on span "Learning Plans" at bounding box center [560, 164] width 66 height 15
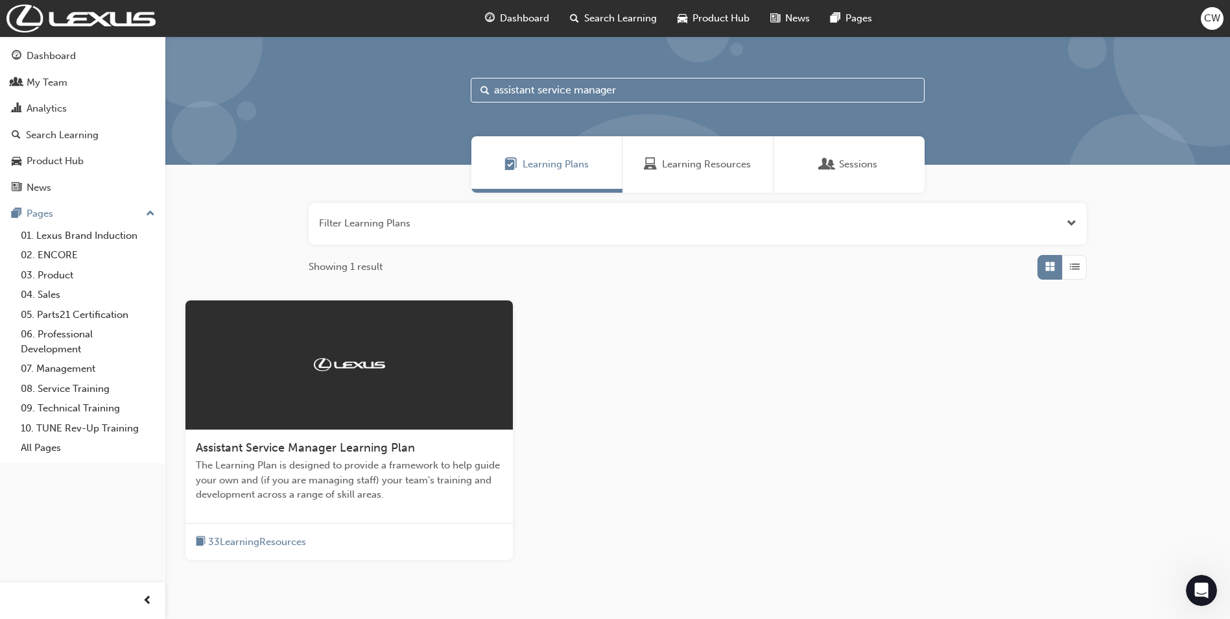
click at [237, 540] on span "33 Learning Resources" at bounding box center [257, 541] width 98 height 15
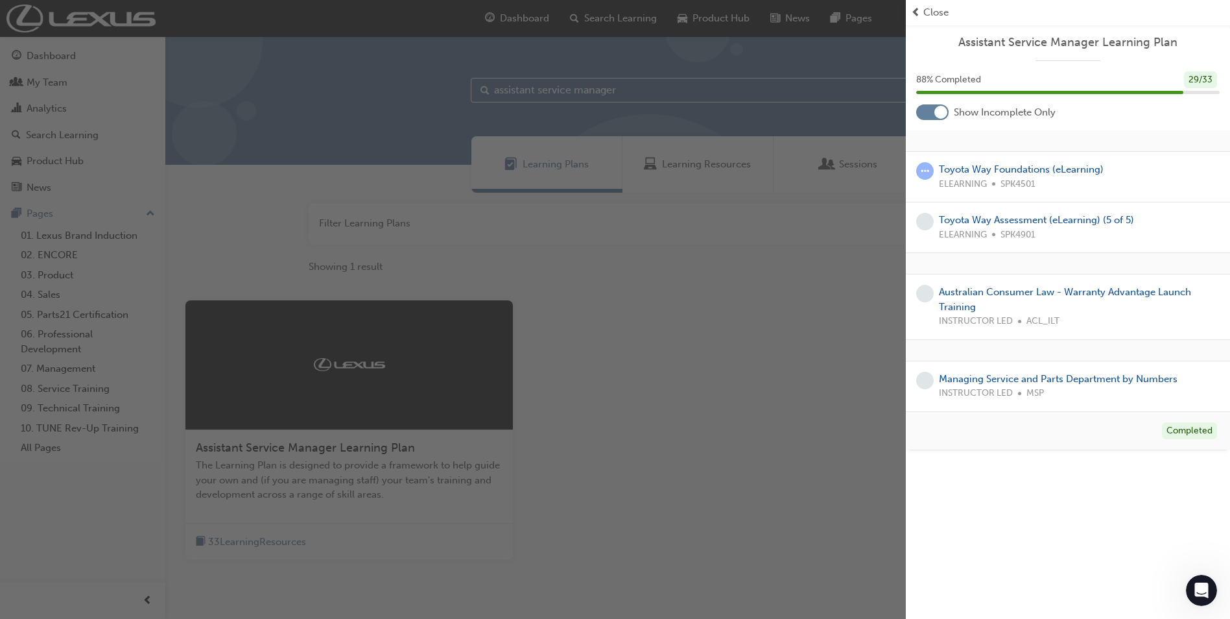
click at [939, 117] on div at bounding box center [940, 112] width 13 height 13
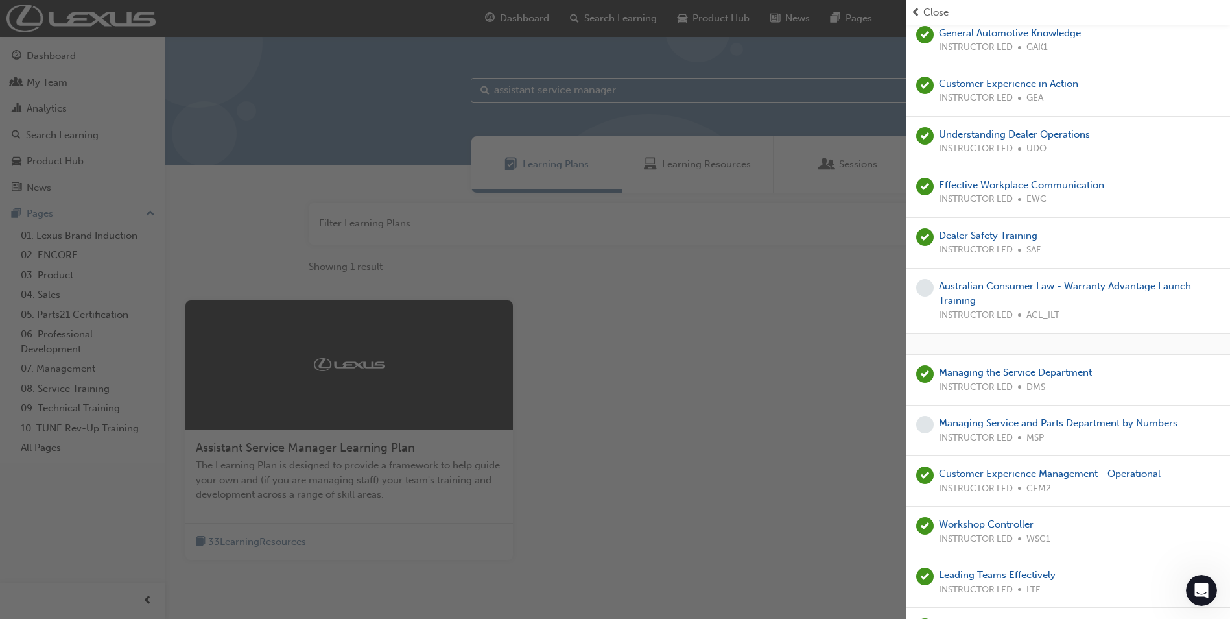
scroll to position [1126, 0]
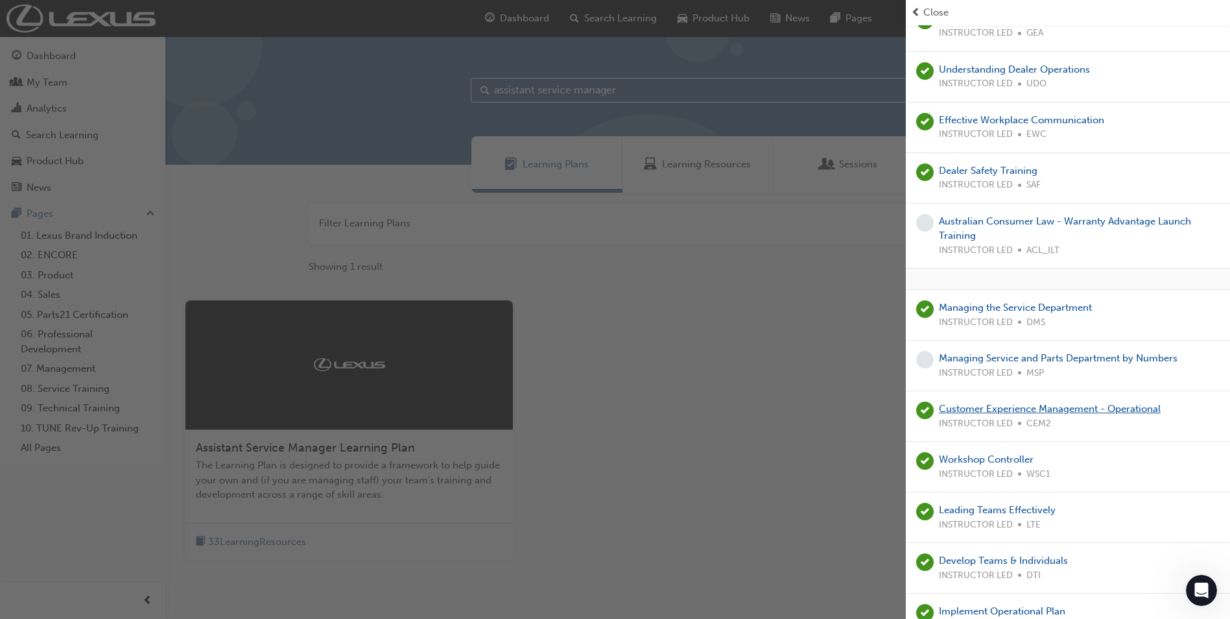
click at [999, 408] on link "Customer Experience Management - Operational" at bounding box center [1050, 409] width 222 height 12
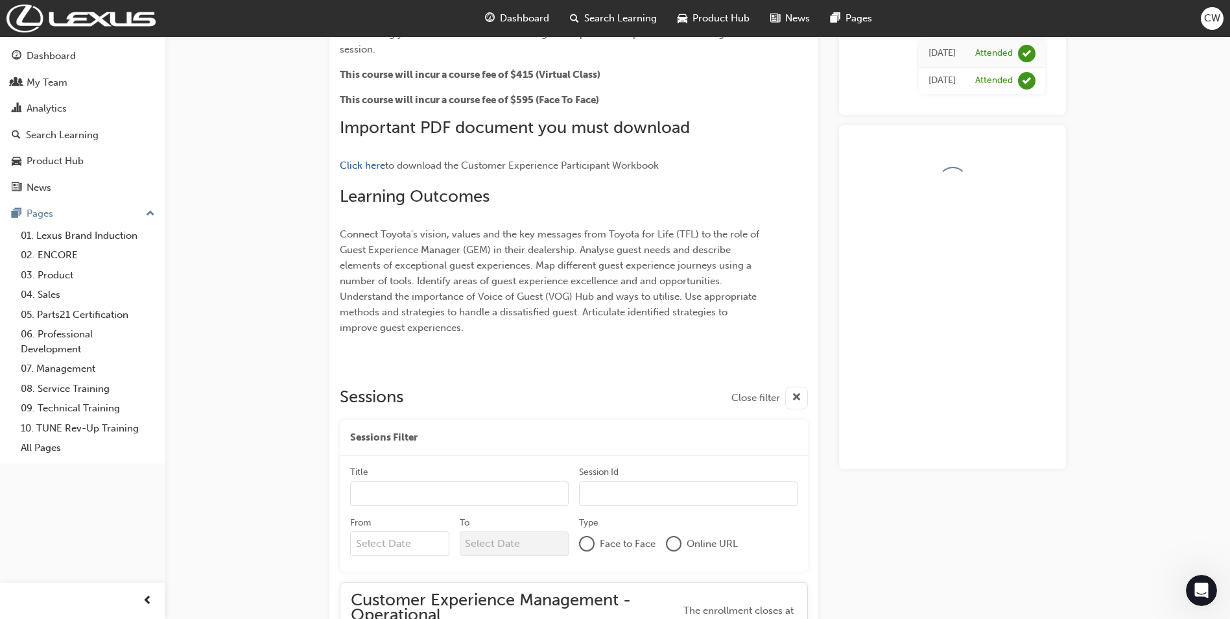
scroll to position [508, 0]
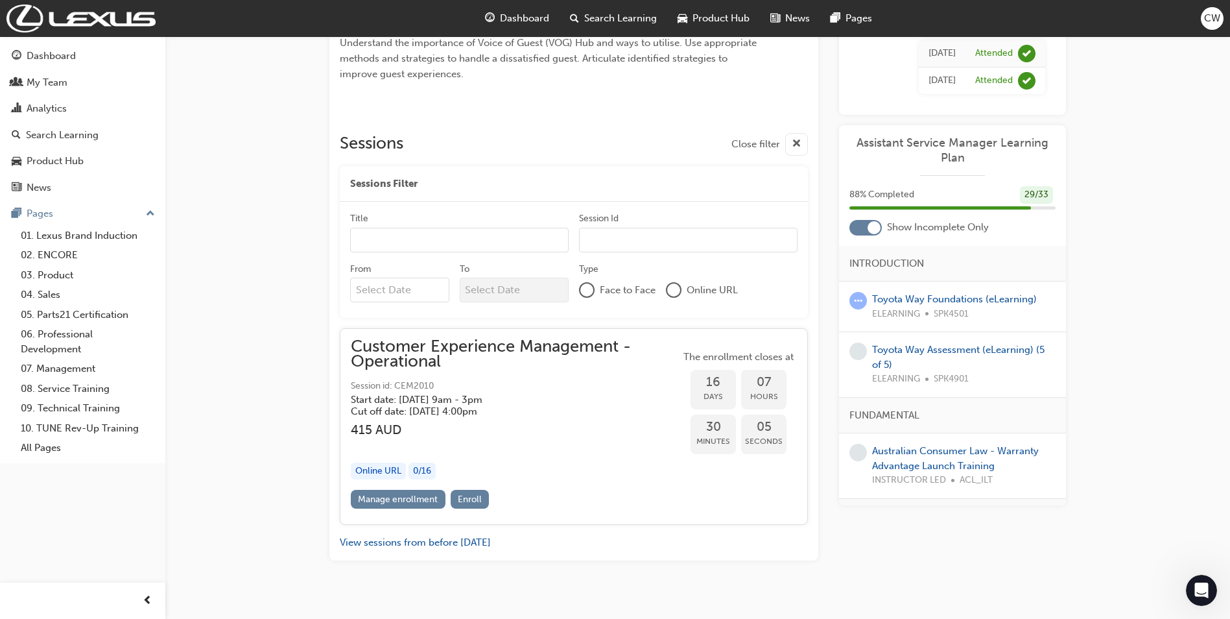
click at [675, 283] on div at bounding box center [673, 289] width 13 height 13
click at [407, 228] on input "Title" at bounding box center [459, 240] width 218 height 25
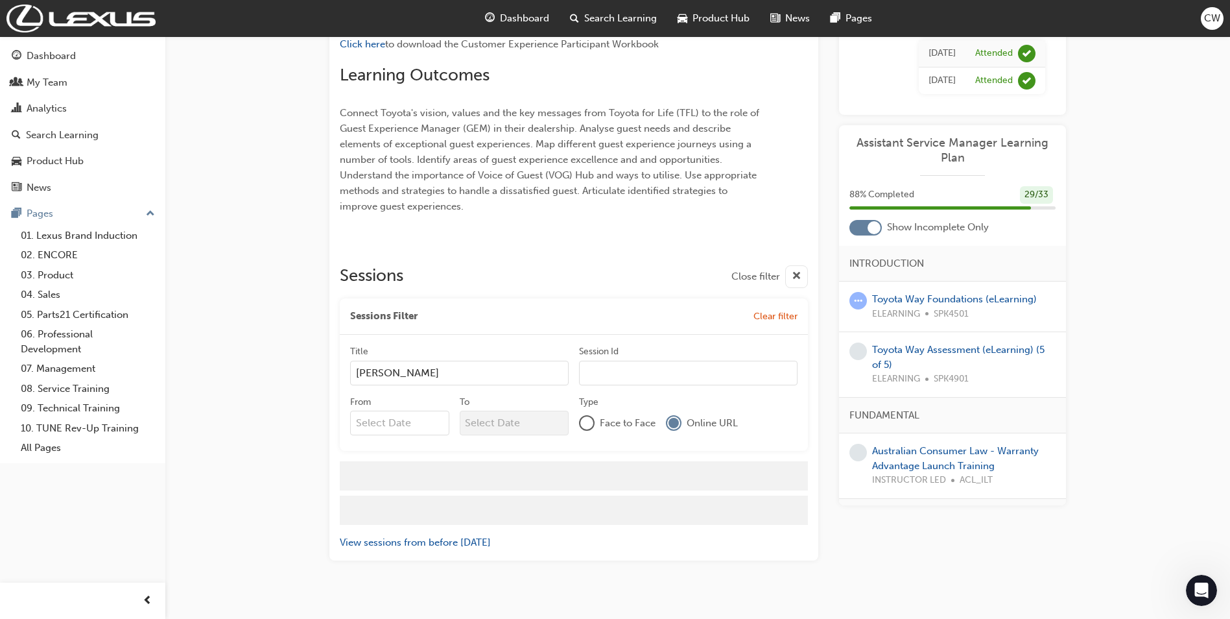
scroll to position [341, 0]
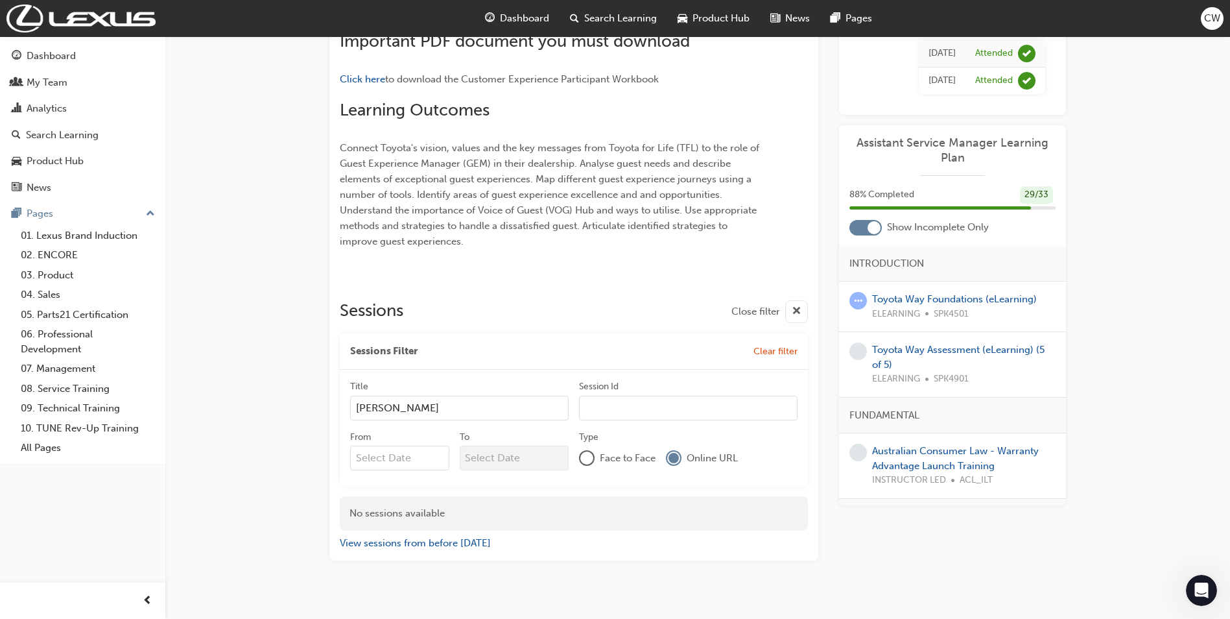
type input "[PERSON_NAME]"
click at [615, 395] on input "Session Id" at bounding box center [688, 407] width 218 height 25
click at [871, 226] on div at bounding box center [873, 227] width 13 height 13
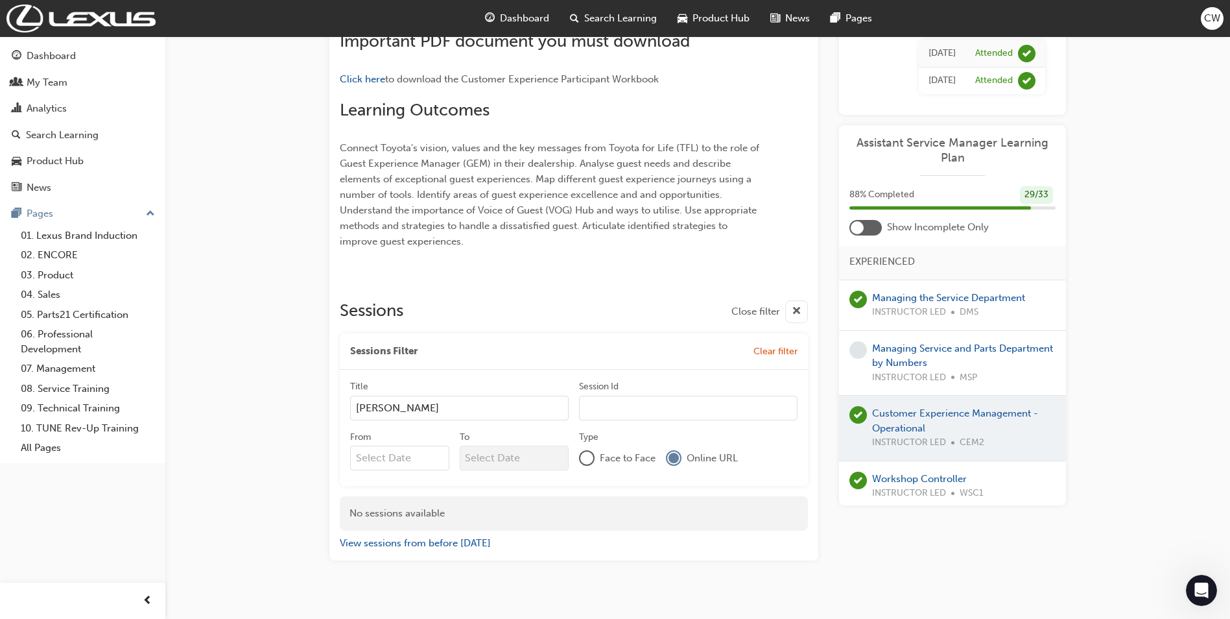
scroll to position [1491, 0]
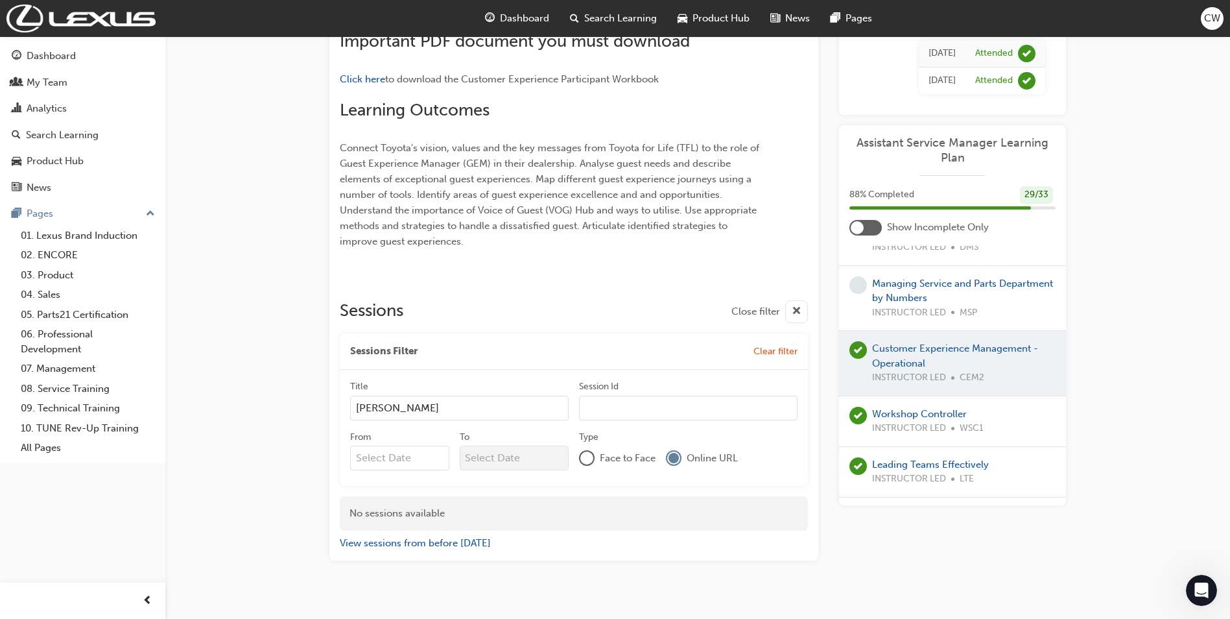
click at [921, 379] on div at bounding box center [952, 363] width 227 height 65
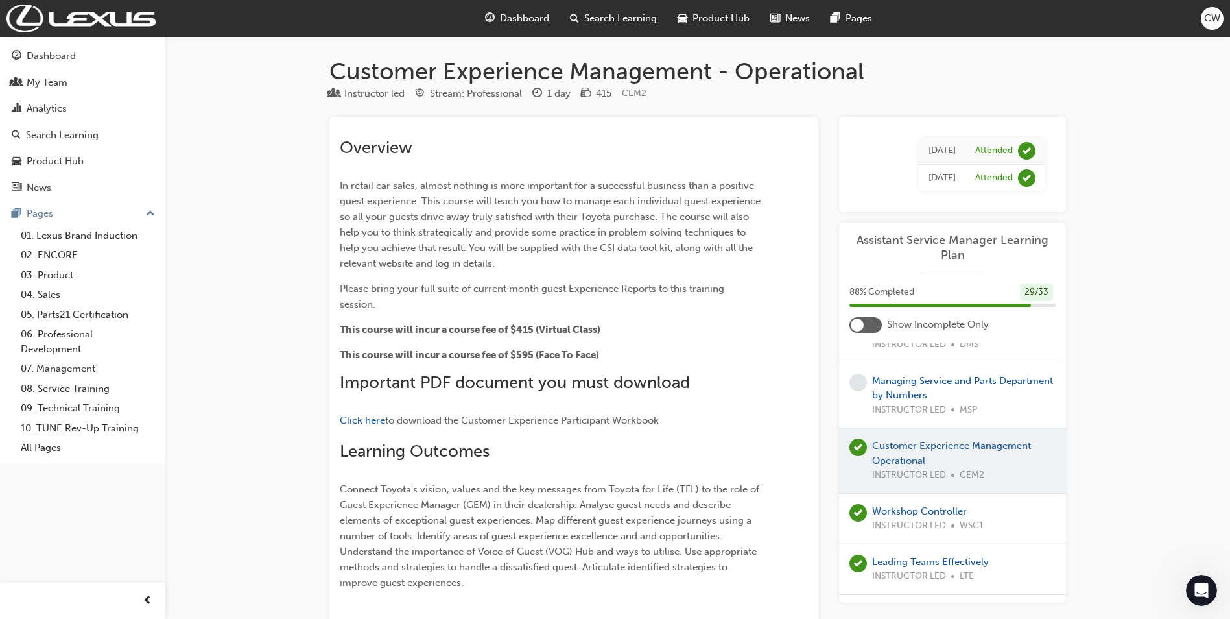
scroll to position [259, 0]
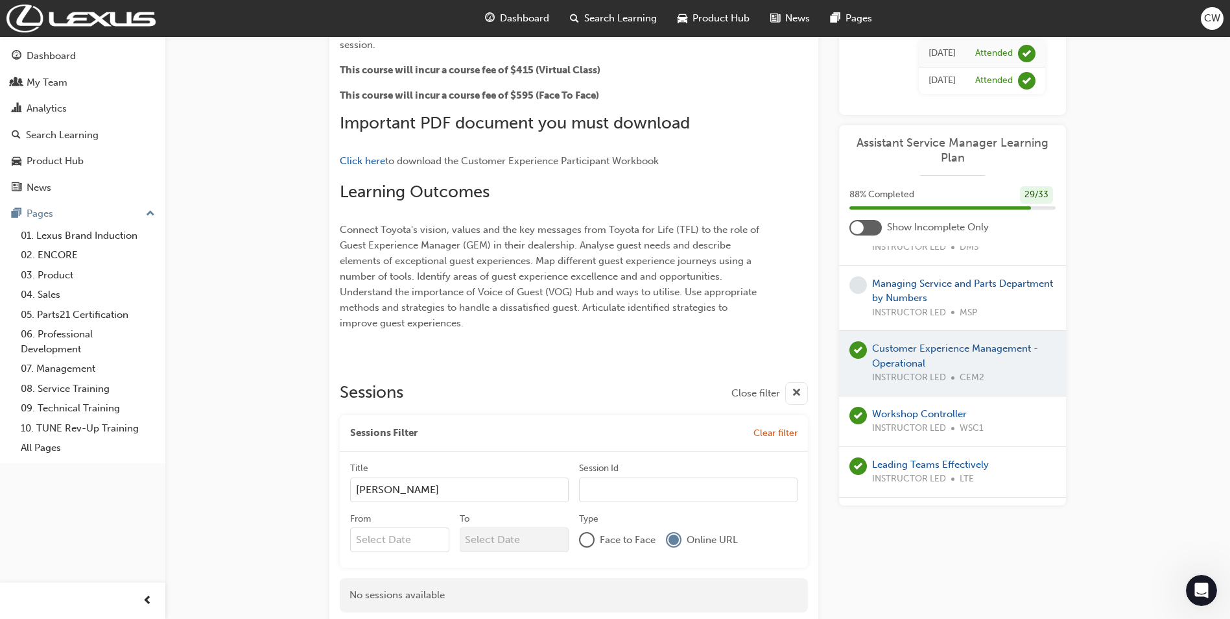
drag, startPoint x: 473, startPoint y: 477, endPoint x: 310, endPoint y: 472, distance: 162.8
click at [310, 472] on div "Customer Experience Management - Operational Instructor led Stream: Professiona…" at bounding box center [698, 241] width 778 height 886
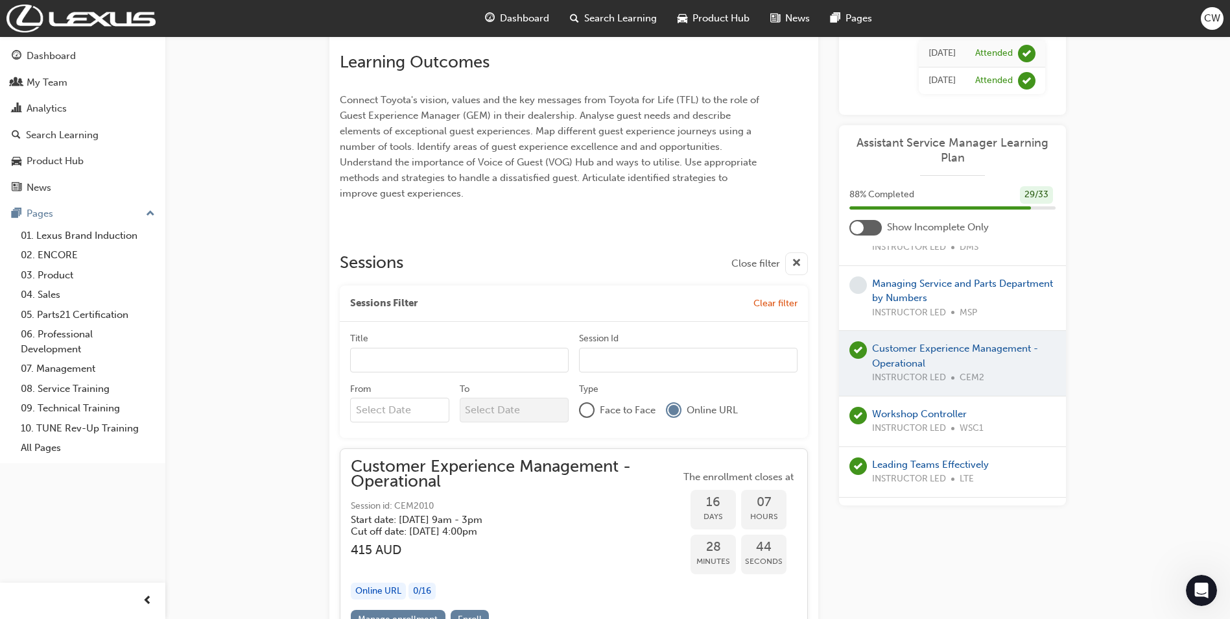
click at [419, 348] on input "Title" at bounding box center [459, 360] width 218 height 25
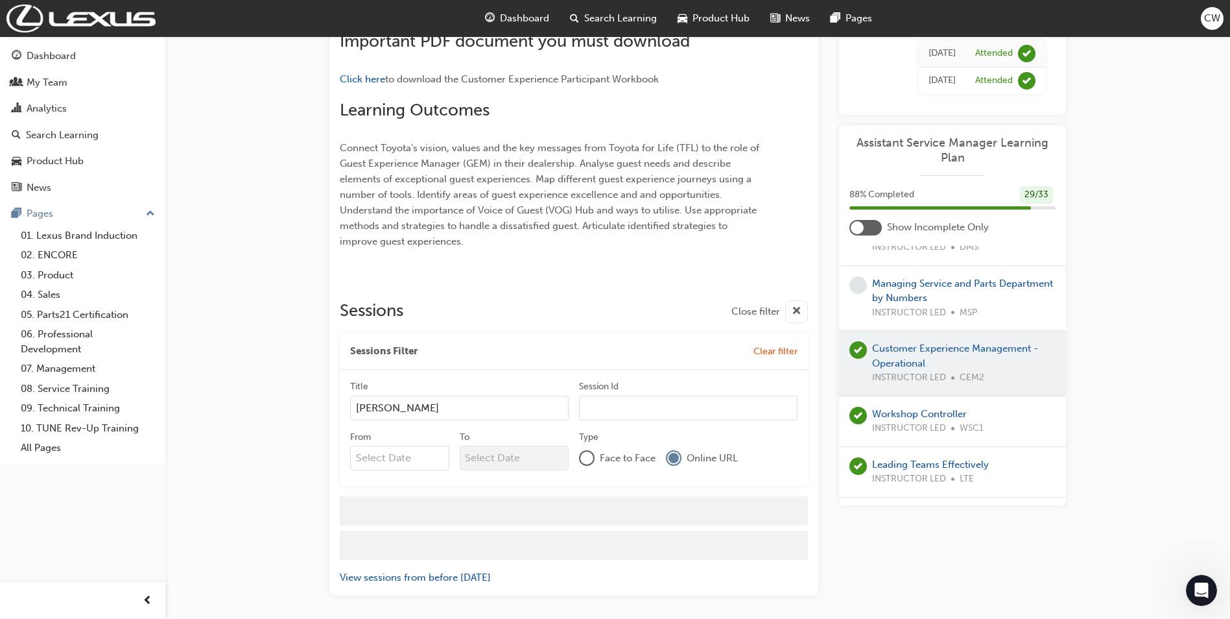
scroll to position [341, 0]
type input "[PERSON_NAME]"
click at [419, 536] on button "View sessions from before [DATE]" at bounding box center [415, 543] width 151 height 15
click at [419, 536] on button "View sessions from [DATE] and in the future" at bounding box center [438, 543] width 196 height 15
drag, startPoint x: 476, startPoint y: 394, endPoint x: 310, endPoint y: 393, distance: 166.0
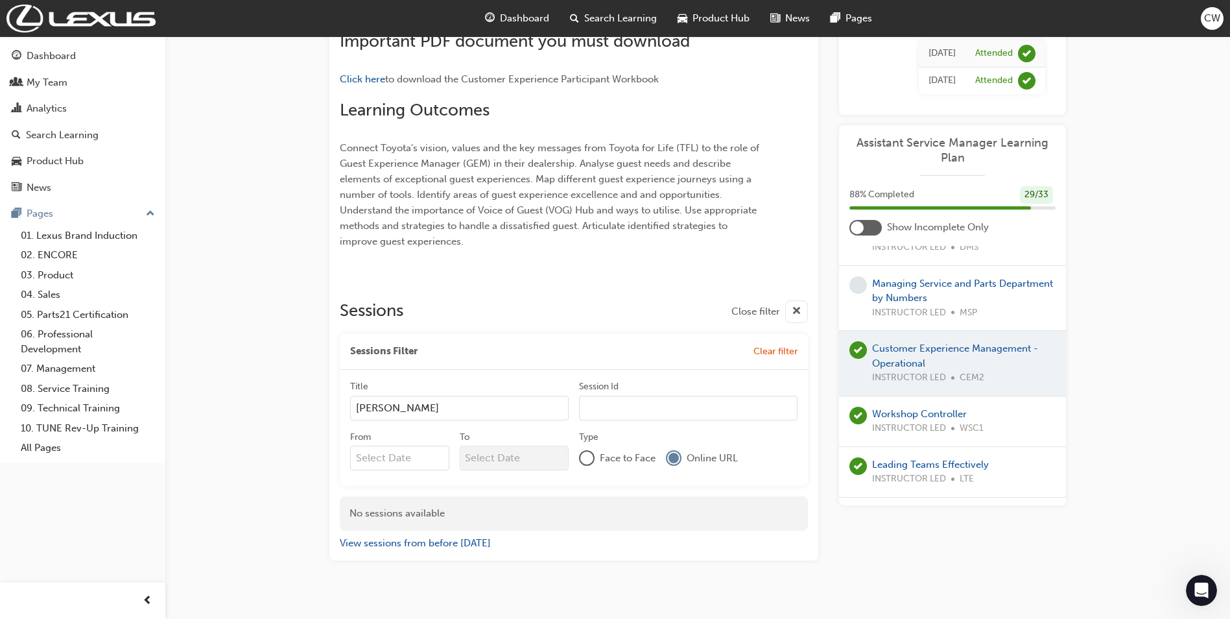
click at [310, 393] on div "Customer Experience Management - Operational Instructor led Stream: Professiona…" at bounding box center [698, 159] width 778 height 886
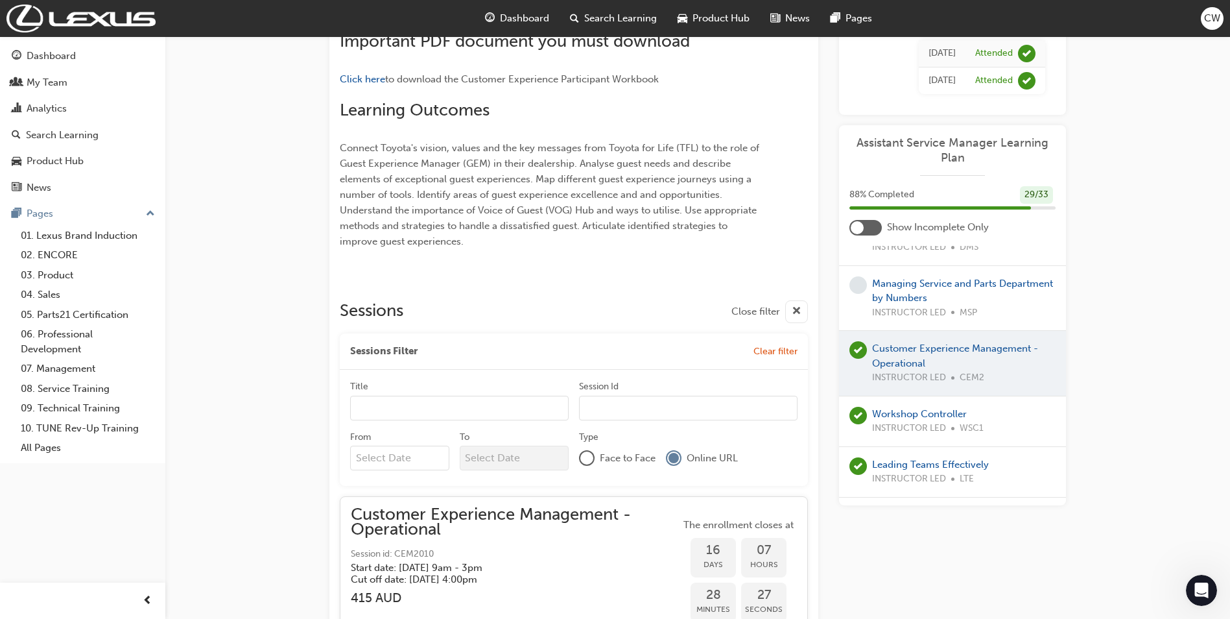
scroll to position [471, 0]
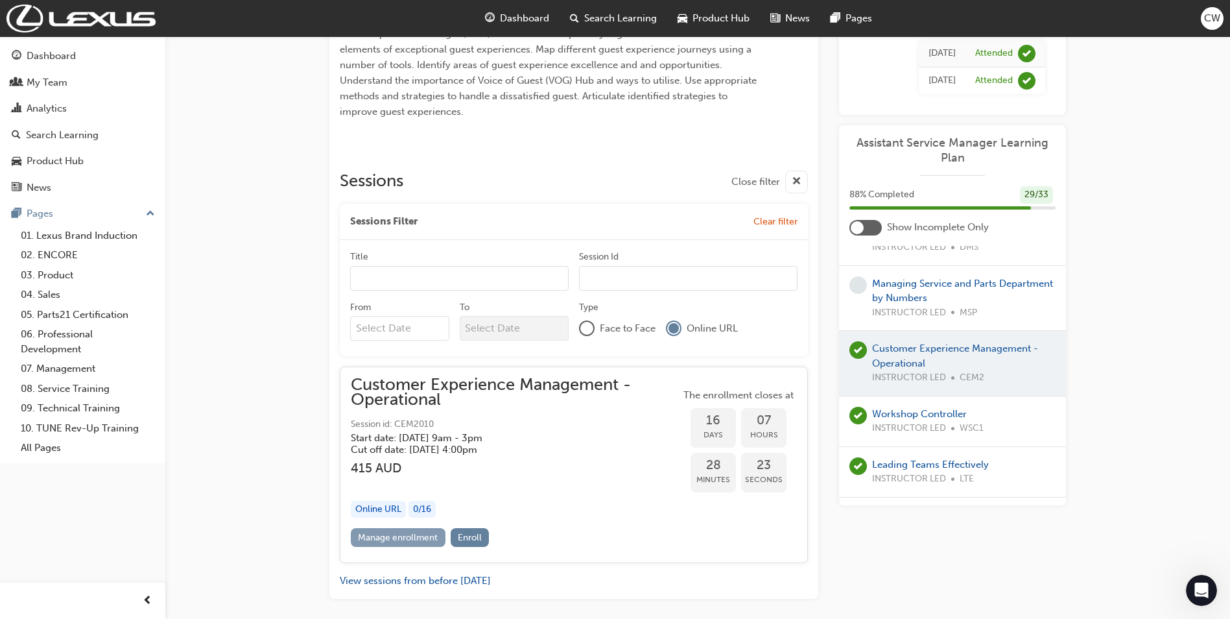
click at [393, 528] on link "Manage enrollment" at bounding box center [398, 537] width 95 height 19
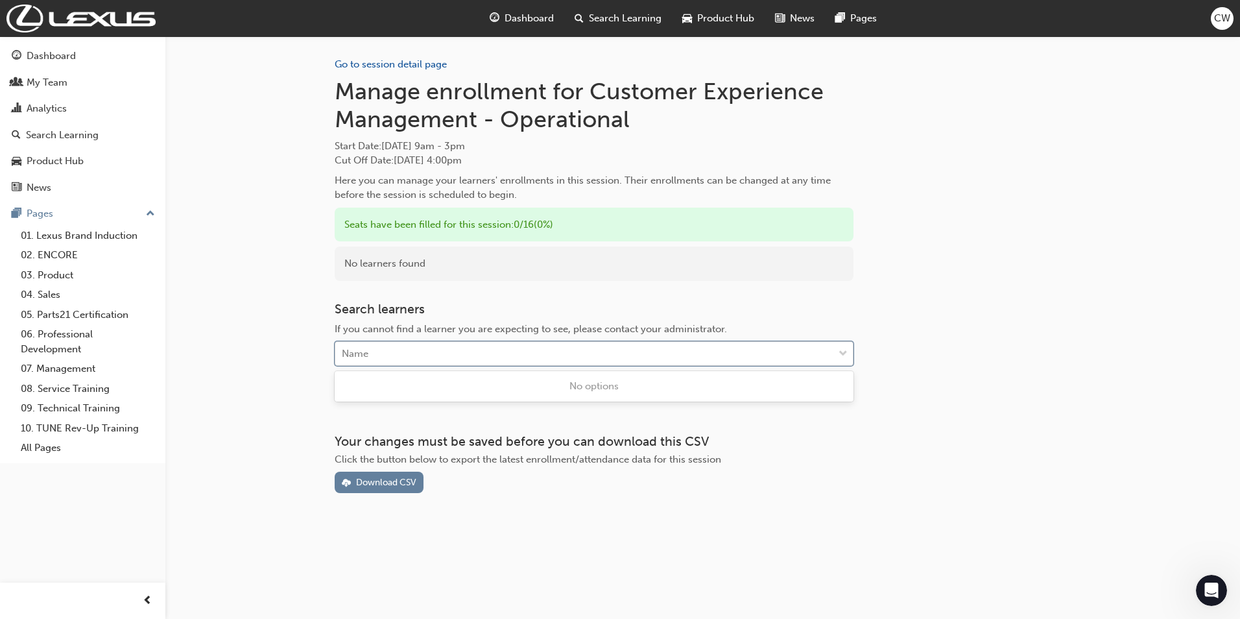
click at [434, 350] on div "Name" at bounding box center [584, 353] width 498 height 23
click at [842, 351] on span "down-icon" at bounding box center [842, 354] width 9 height 17
click at [388, 355] on div "Name" at bounding box center [584, 353] width 498 height 23
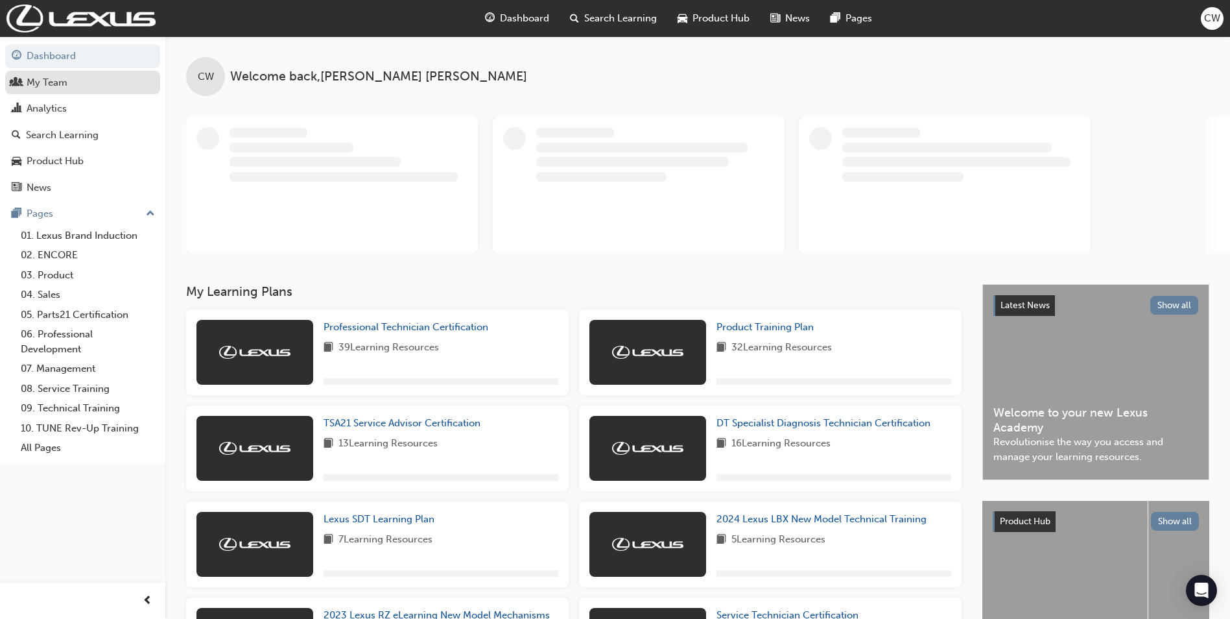
click at [51, 80] on div "My Team" at bounding box center [47, 82] width 41 height 15
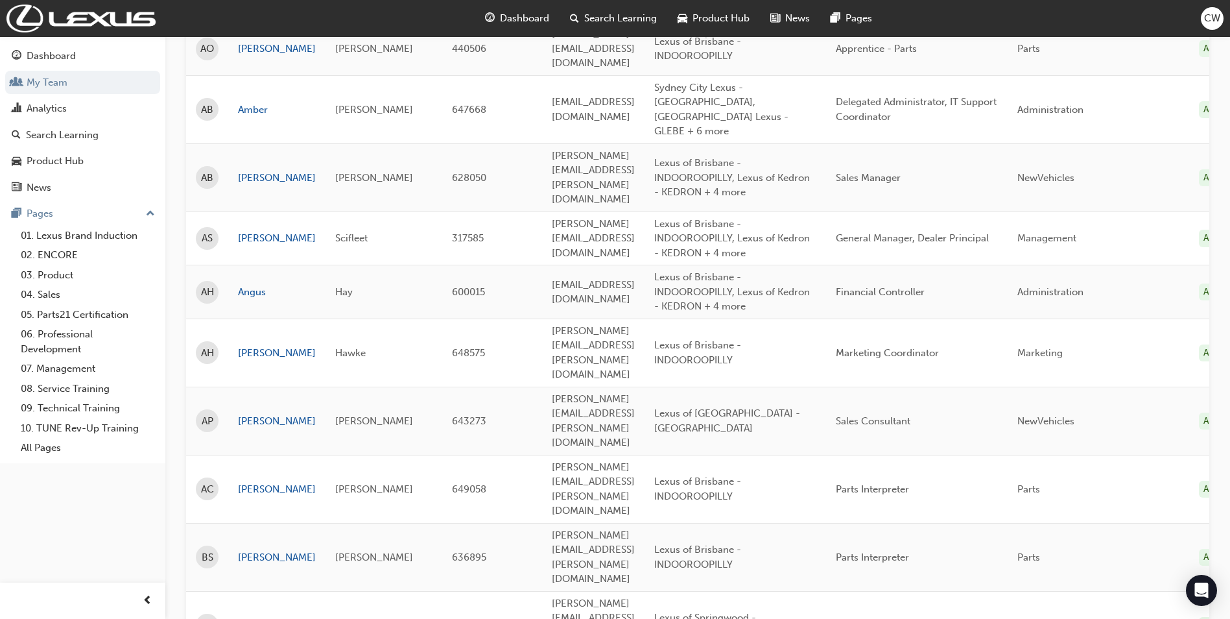
scroll to position [324, 0]
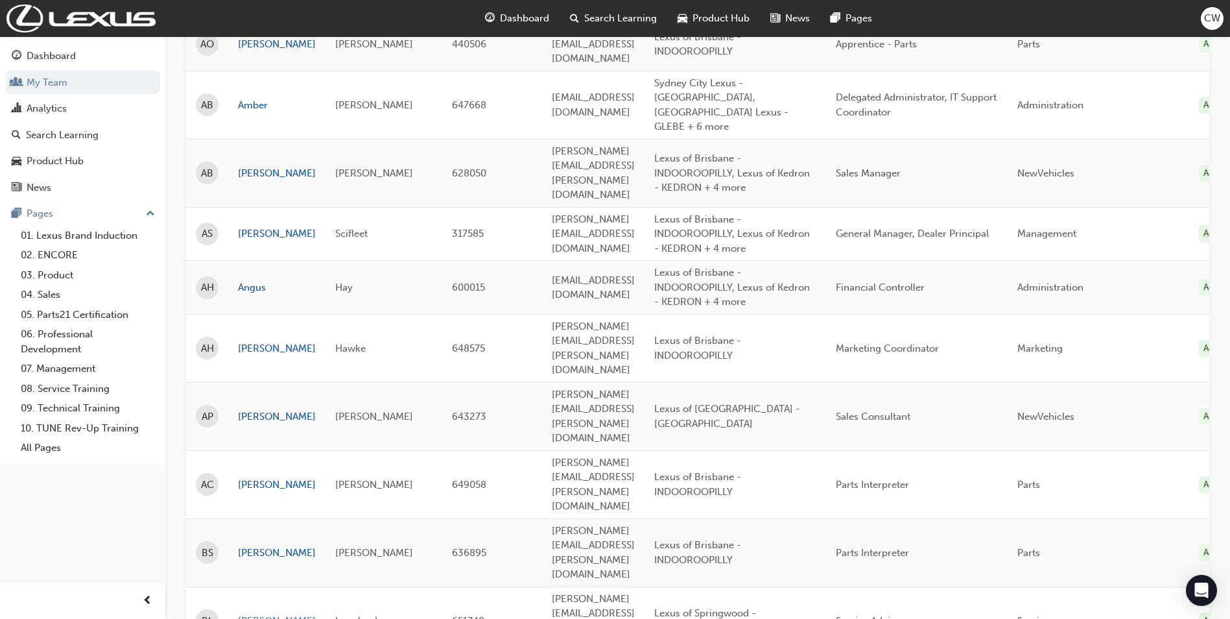
click at [262, 613] on link "[PERSON_NAME]" at bounding box center [277, 620] width 78 height 15
